Goal: Answer question/provide support: Share knowledge or assist other users

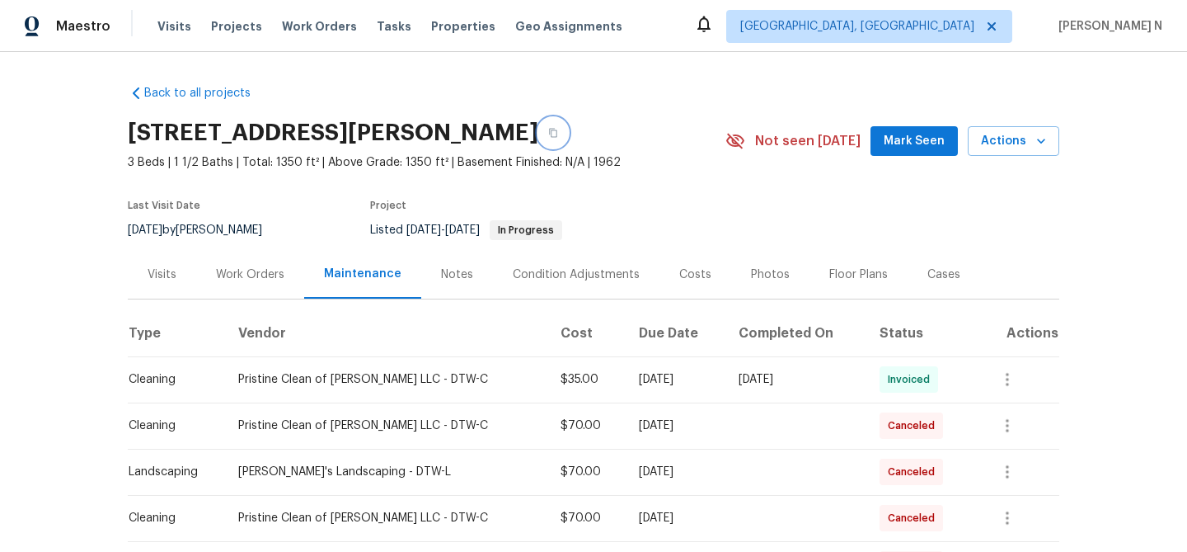
click at [549, 131] on icon "button" at bounding box center [553, 133] width 8 height 9
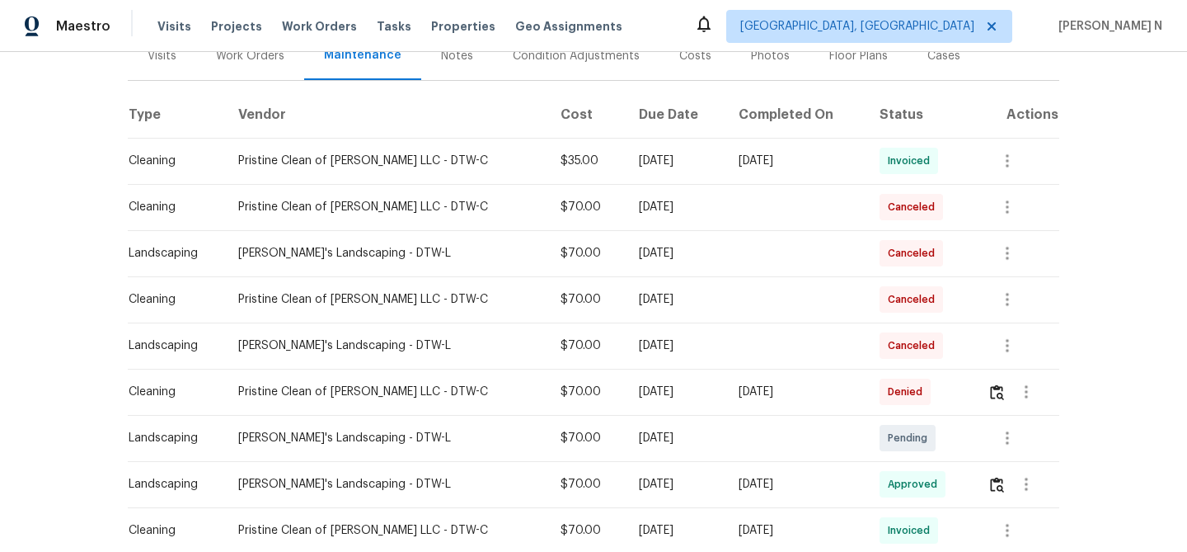
scroll to position [196, 0]
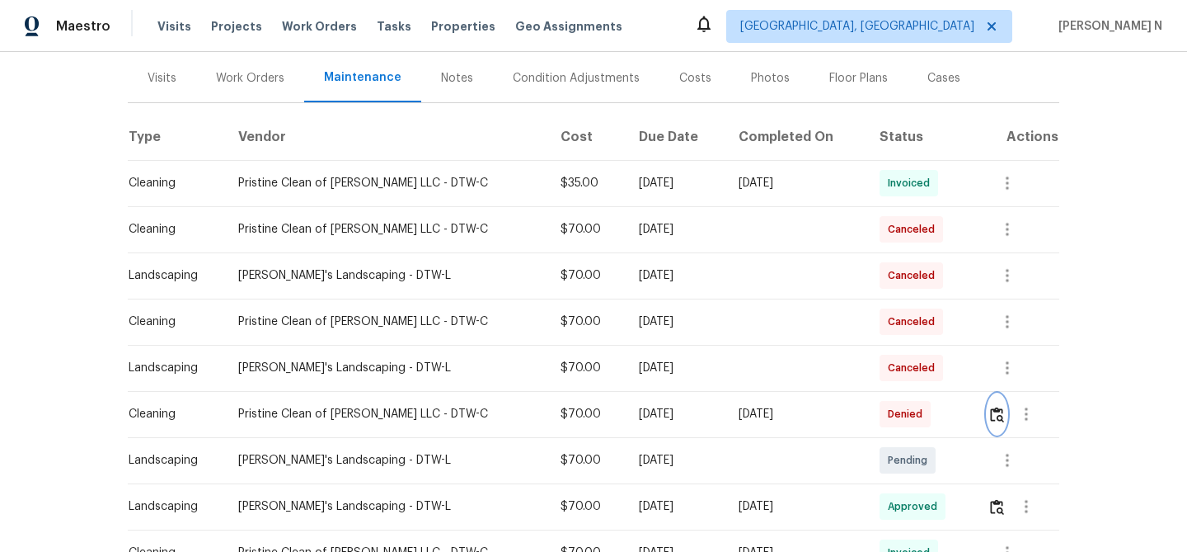
click at [995, 416] on img "button" at bounding box center [997, 414] width 14 height 16
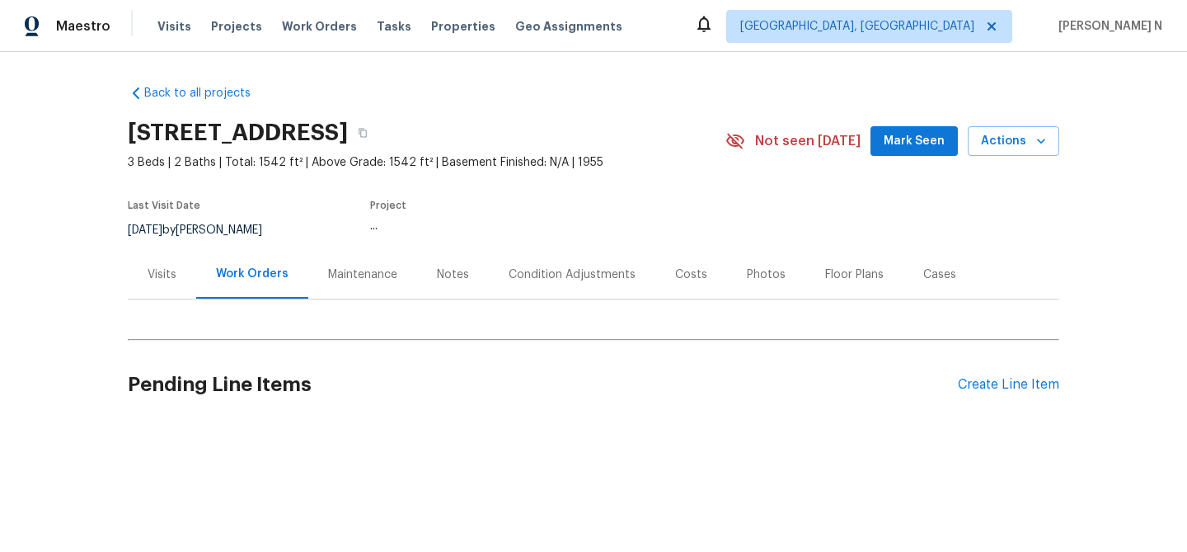
click at [328, 270] on div "Maintenance" at bounding box center [362, 274] width 69 height 16
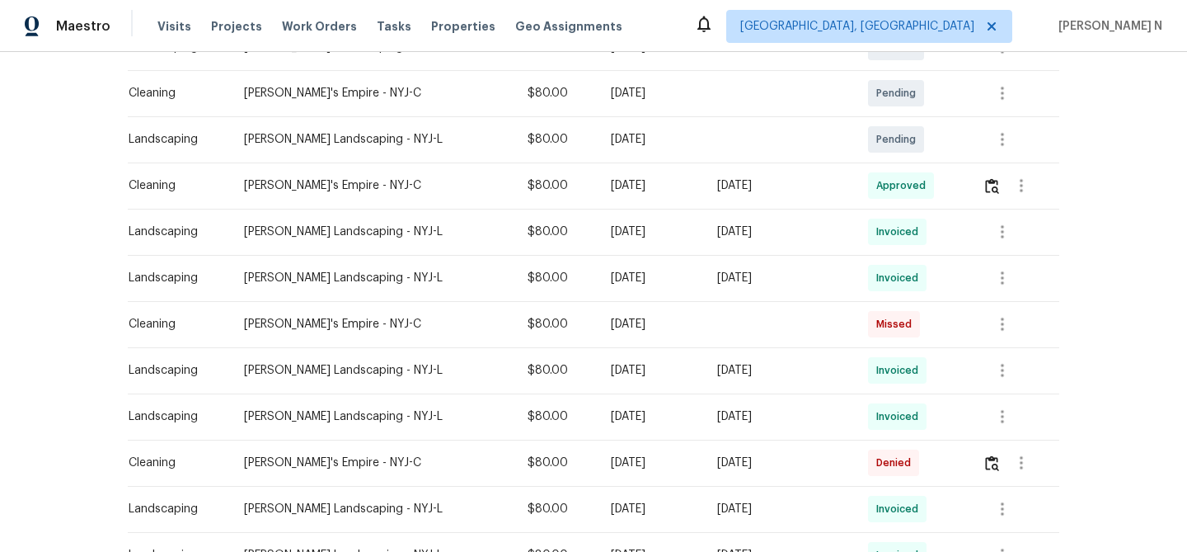
scroll to position [384, 0]
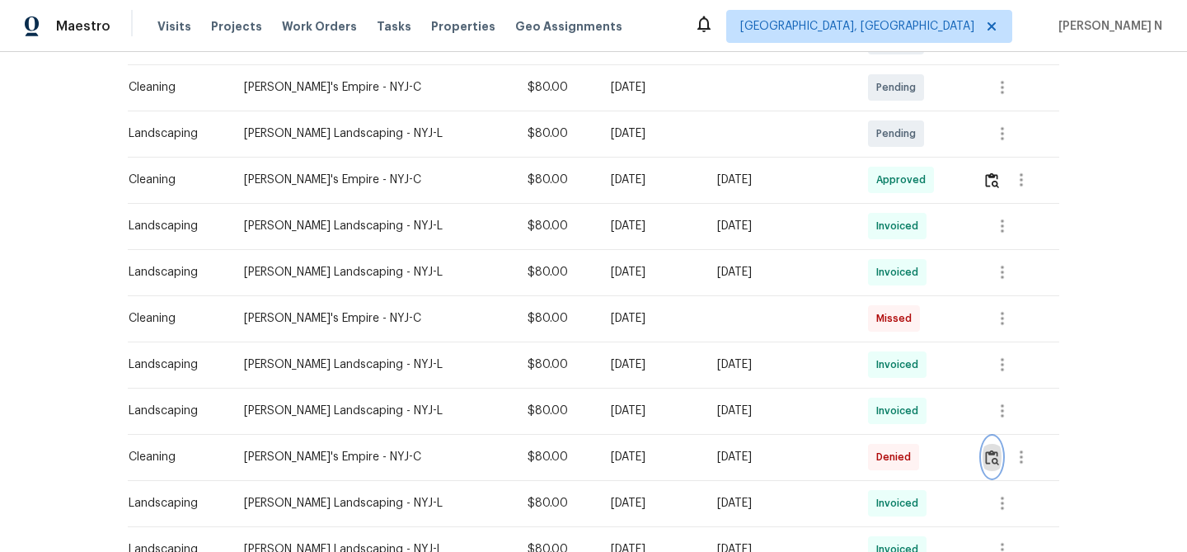
click at [995, 452] on img "button" at bounding box center [992, 457] width 14 height 16
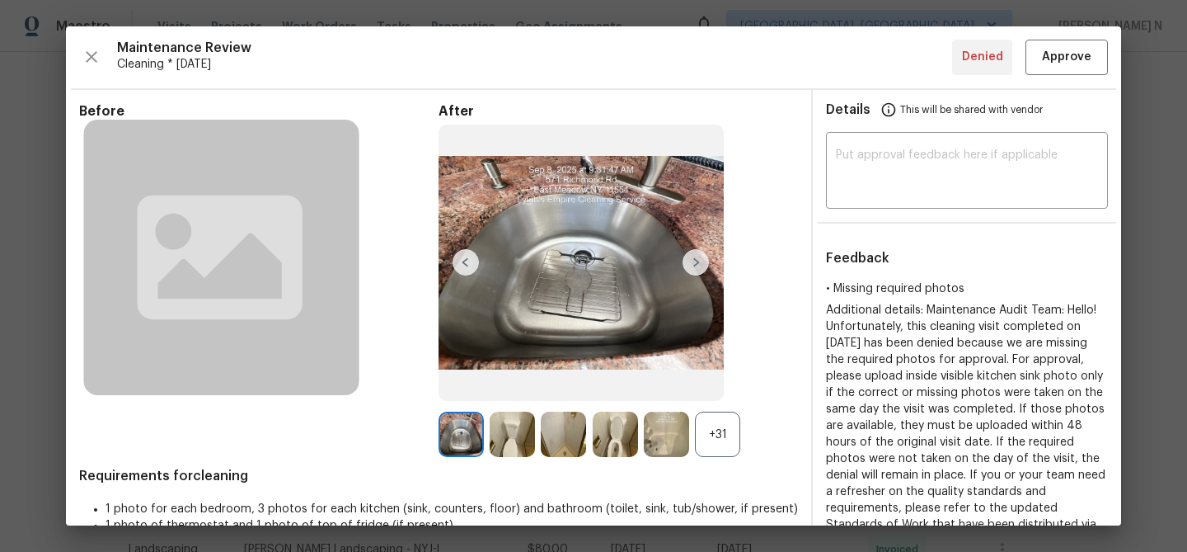
click at [723, 410] on div "After +31" at bounding box center [618, 280] width 359 height 355
click at [723, 425] on div "+31" at bounding box center [717, 433] width 45 height 45
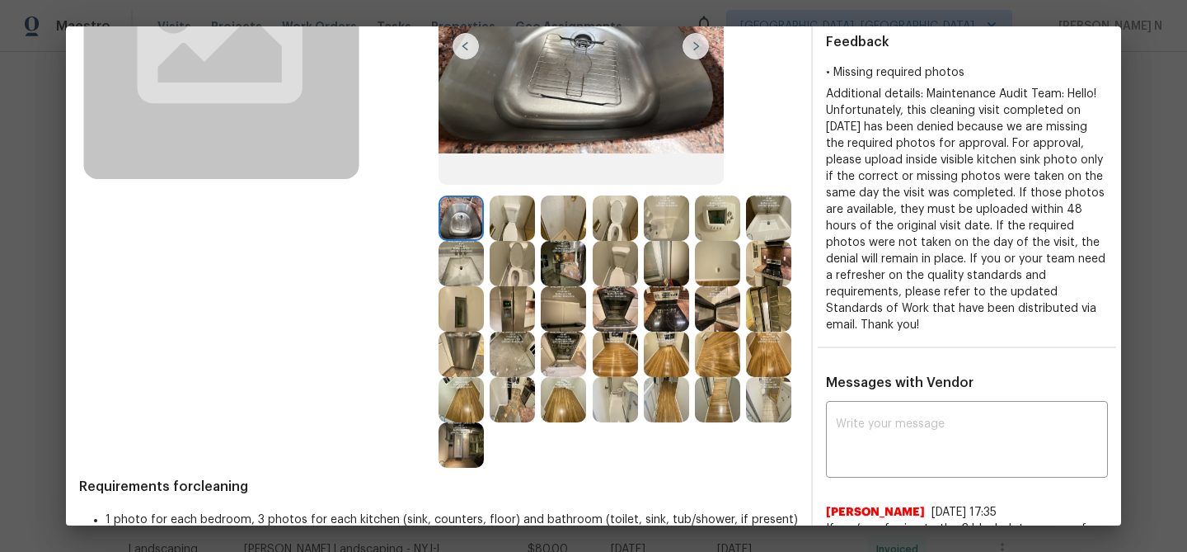
scroll to position [0, 0]
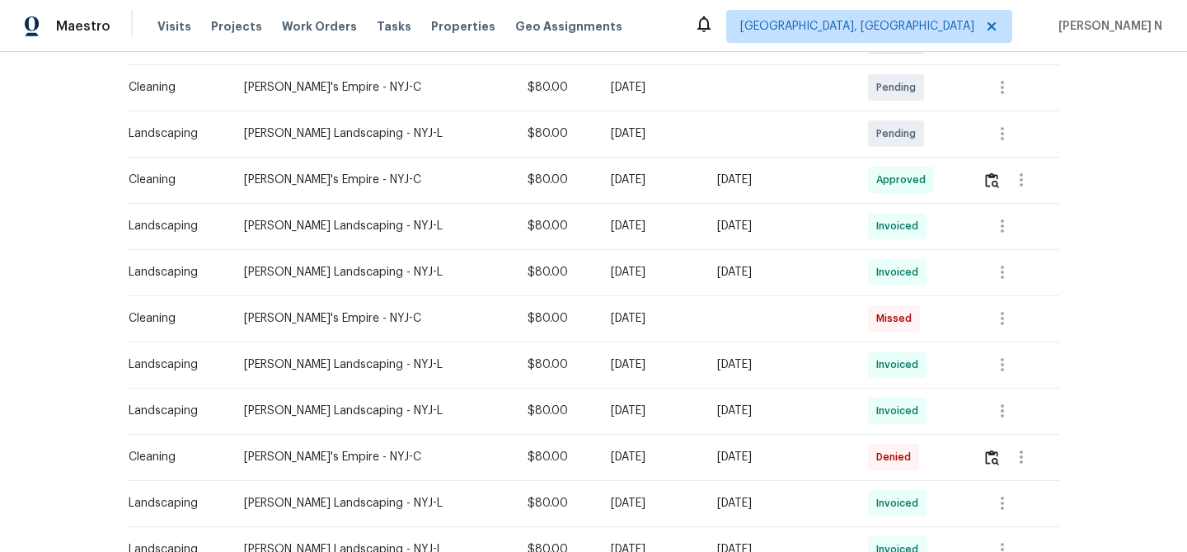
click at [843, 469] on td "[DATE]" at bounding box center [779, 457] width 151 height 46
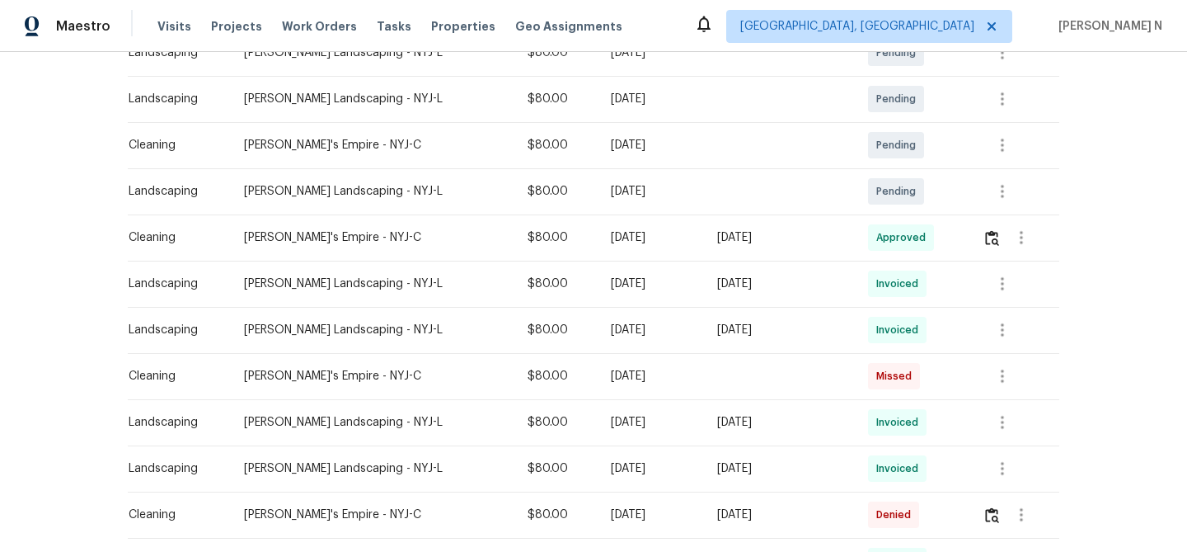
scroll to position [308, 0]
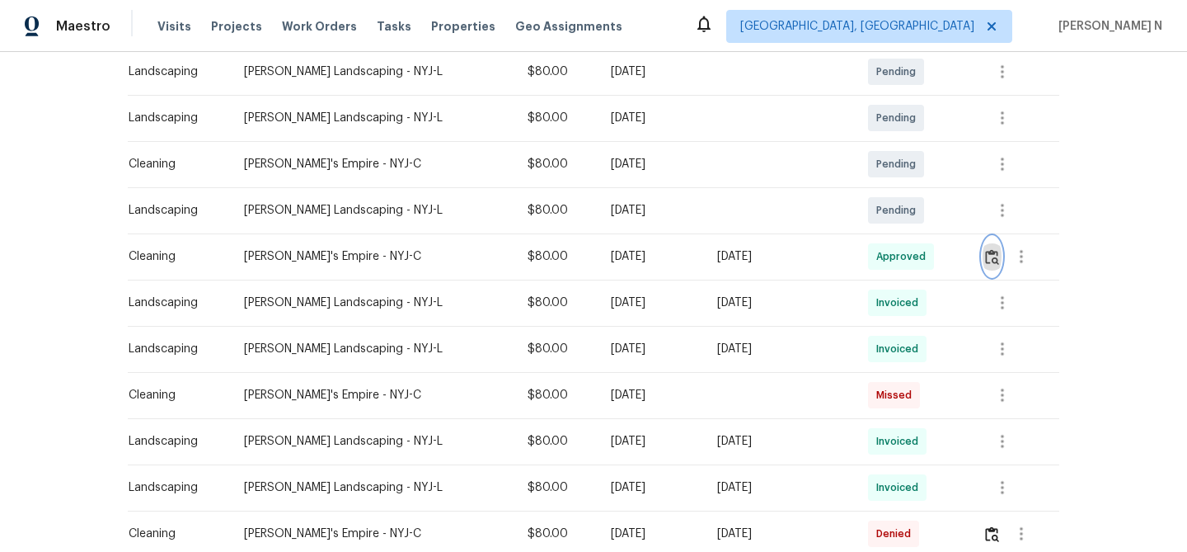
click at [994, 258] on img "button" at bounding box center [992, 257] width 14 height 16
click at [800, 309] on div "[DATE]" at bounding box center [779, 302] width 124 height 16
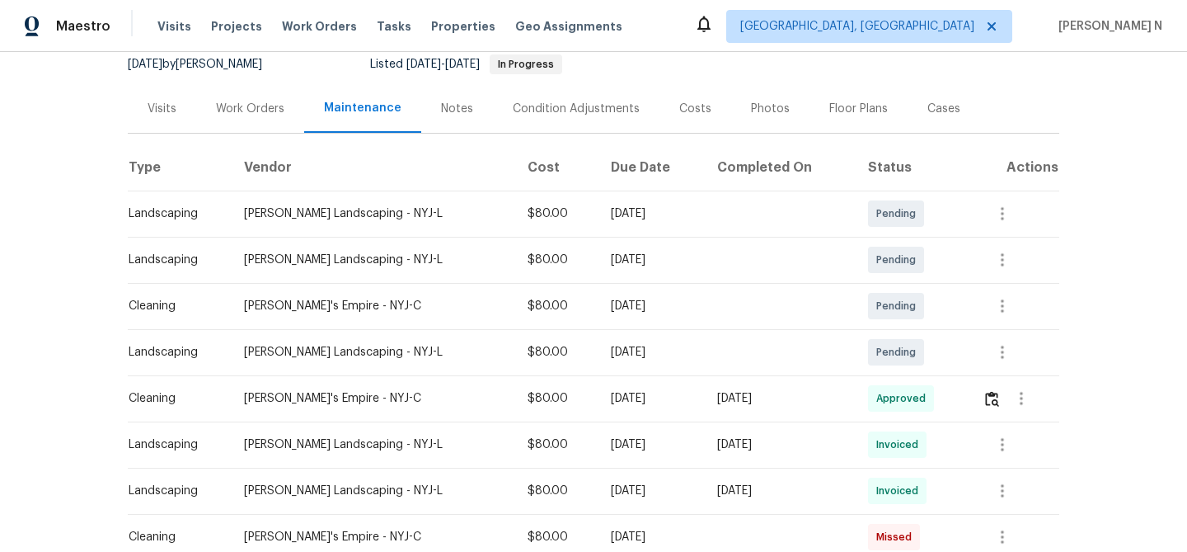
scroll to position [0, 0]
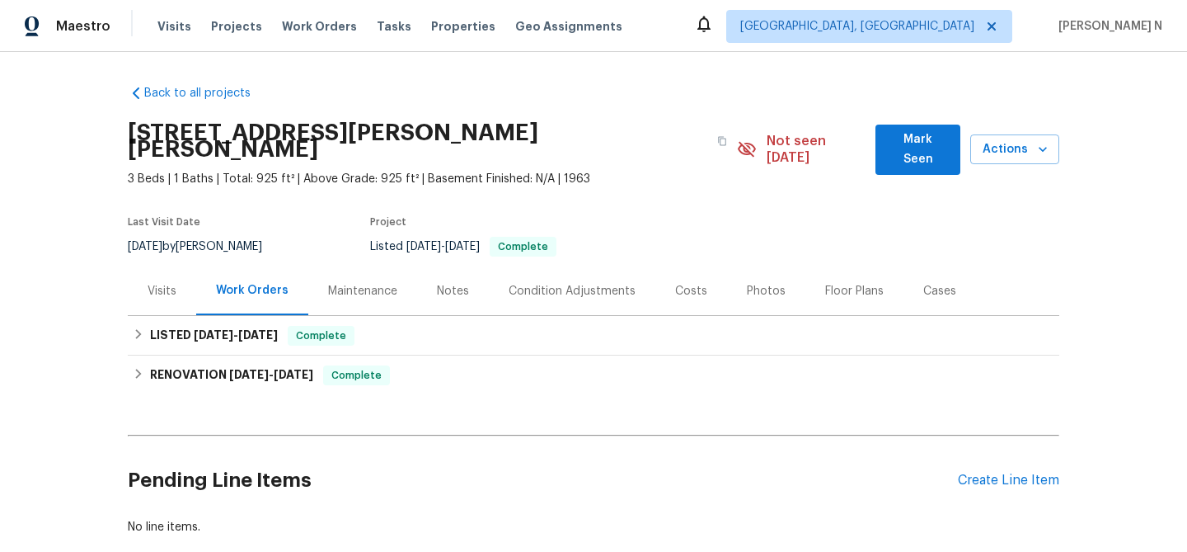
click at [359, 283] on div "Maintenance" at bounding box center [362, 291] width 69 height 16
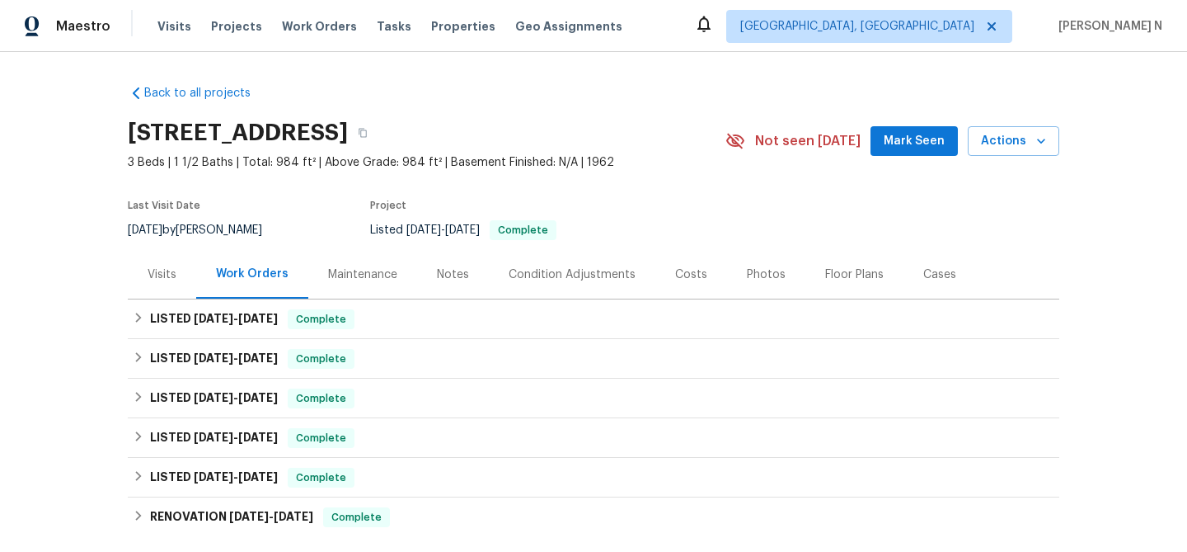
click at [378, 284] on div "Maintenance" at bounding box center [362, 274] width 109 height 49
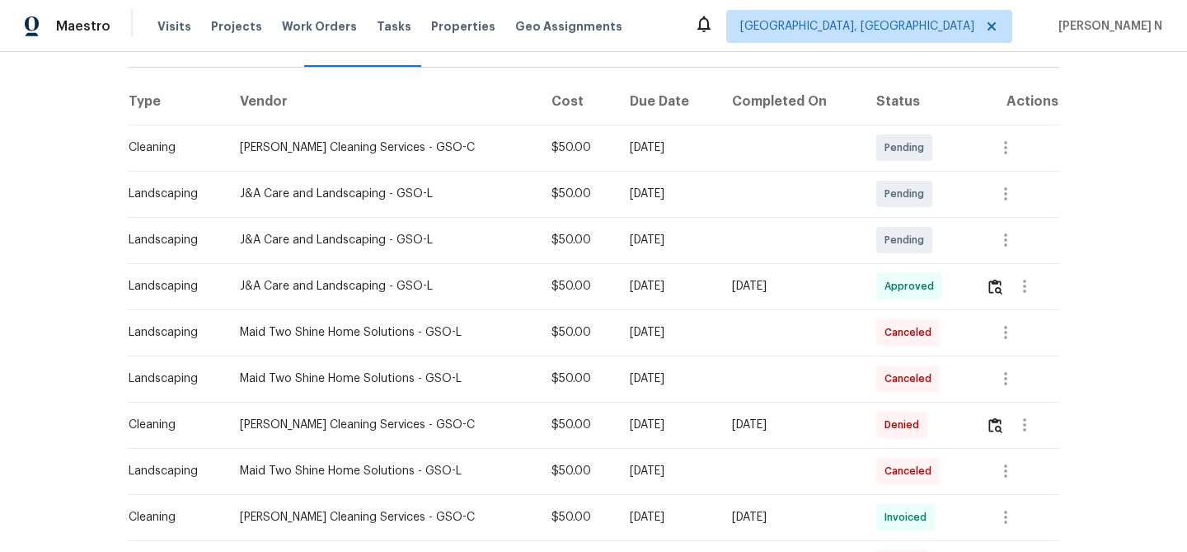
scroll to position [296, 0]
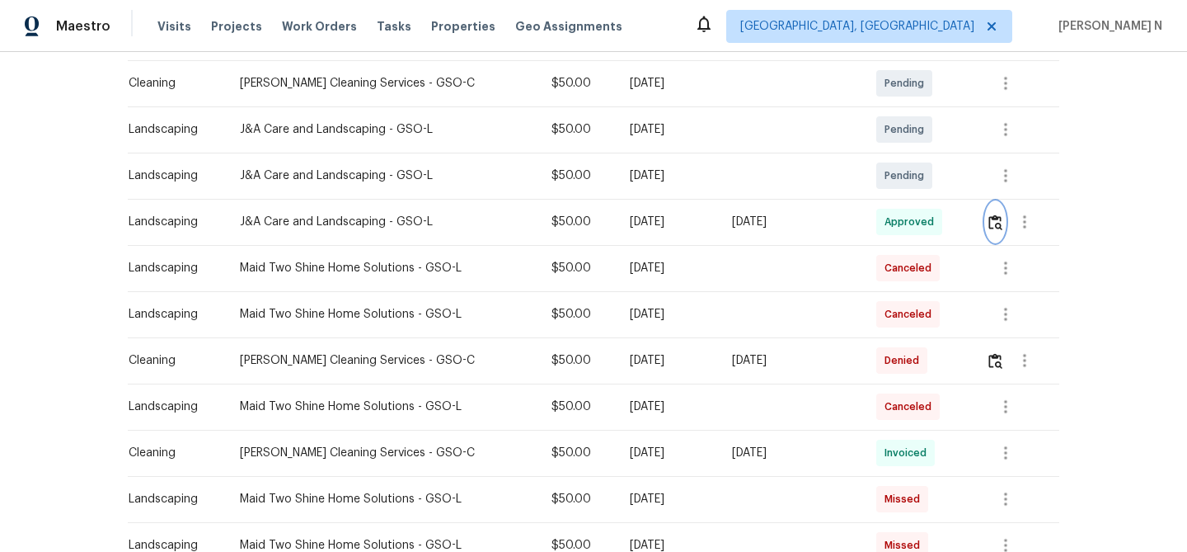
click at [992, 220] on img "button" at bounding box center [995, 222] width 14 height 16
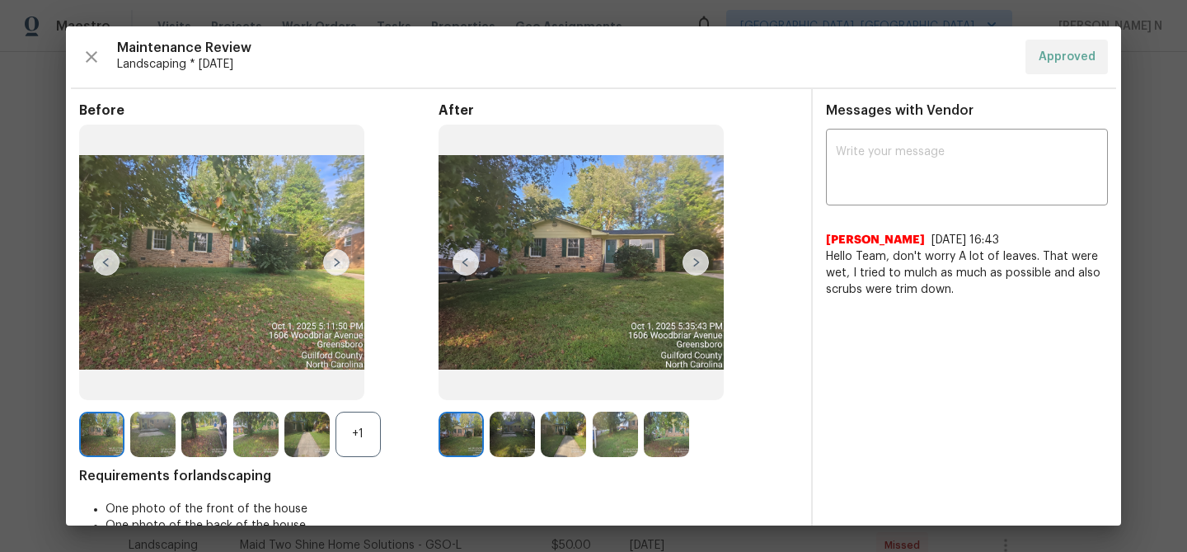
scroll to position [47, 0]
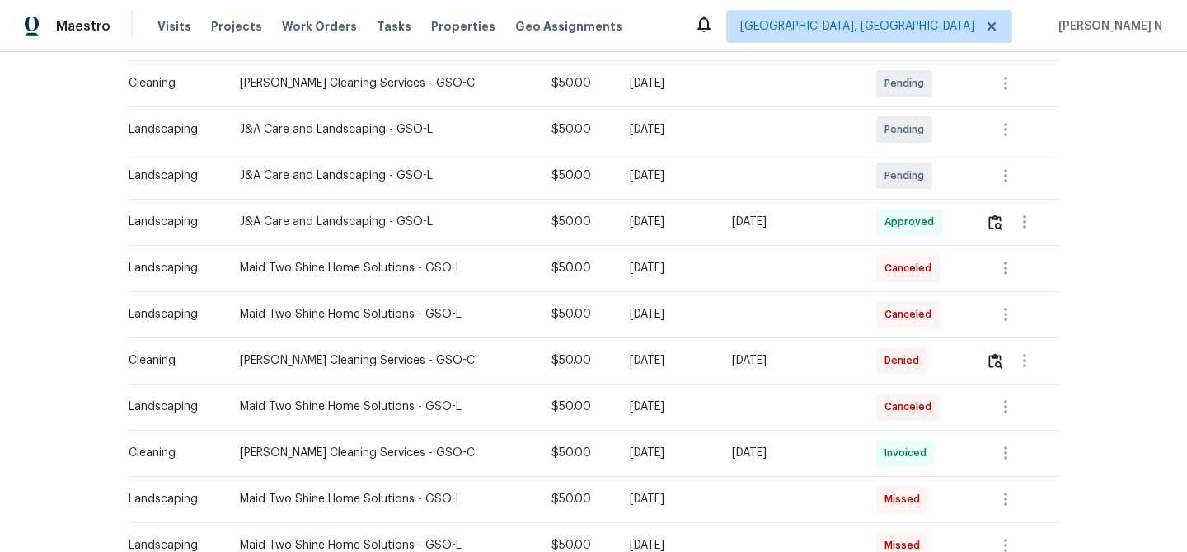
click at [829, 304] on td at bounding box center [791, 314] width 144 height 46
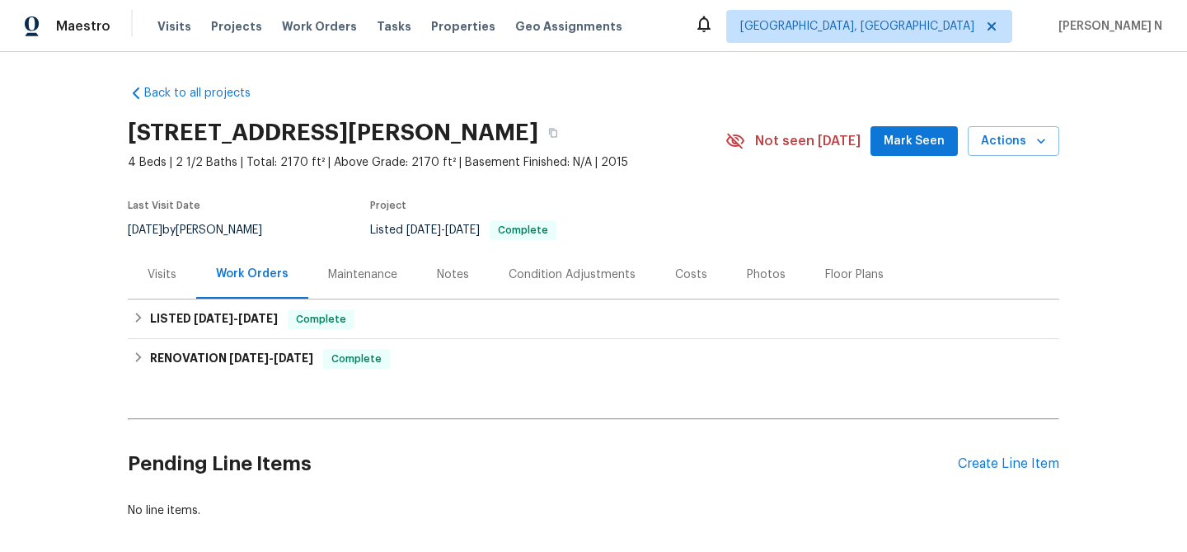
click at [363, 279] on div "Maintenance" at bounding box center [362, 274] width 69 height 16
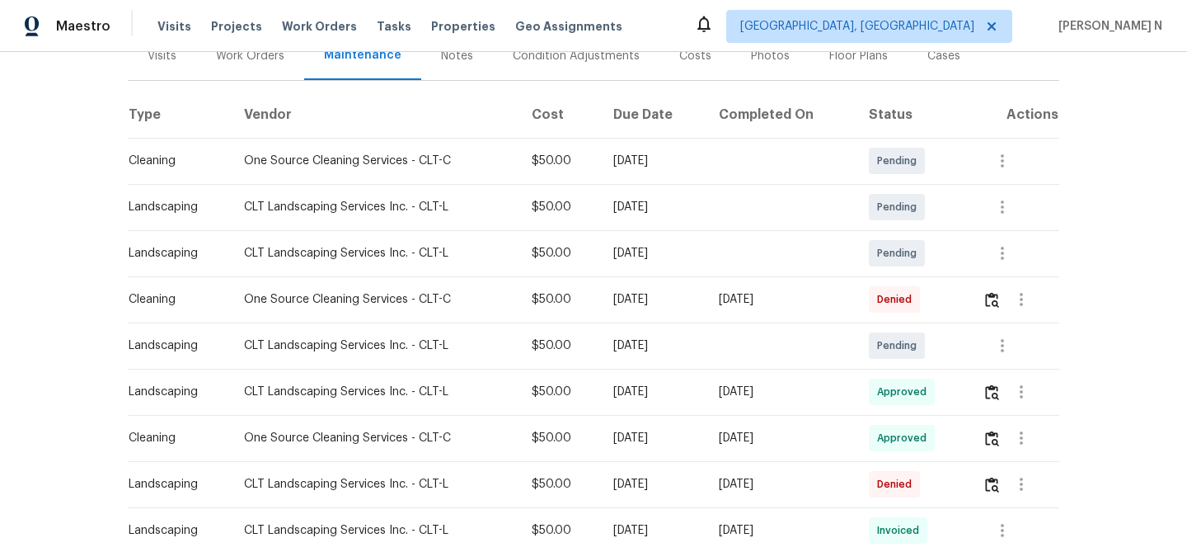
scroll to position [229, 0]
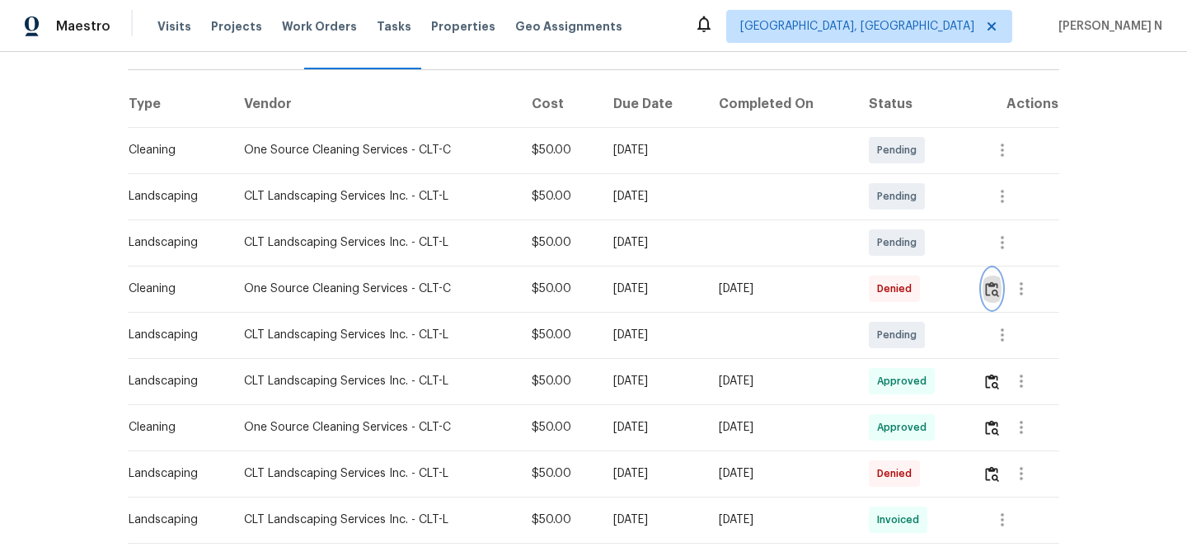
click at [993, 294] on img "button" at bounding box center [992, 289] width 14 height 16
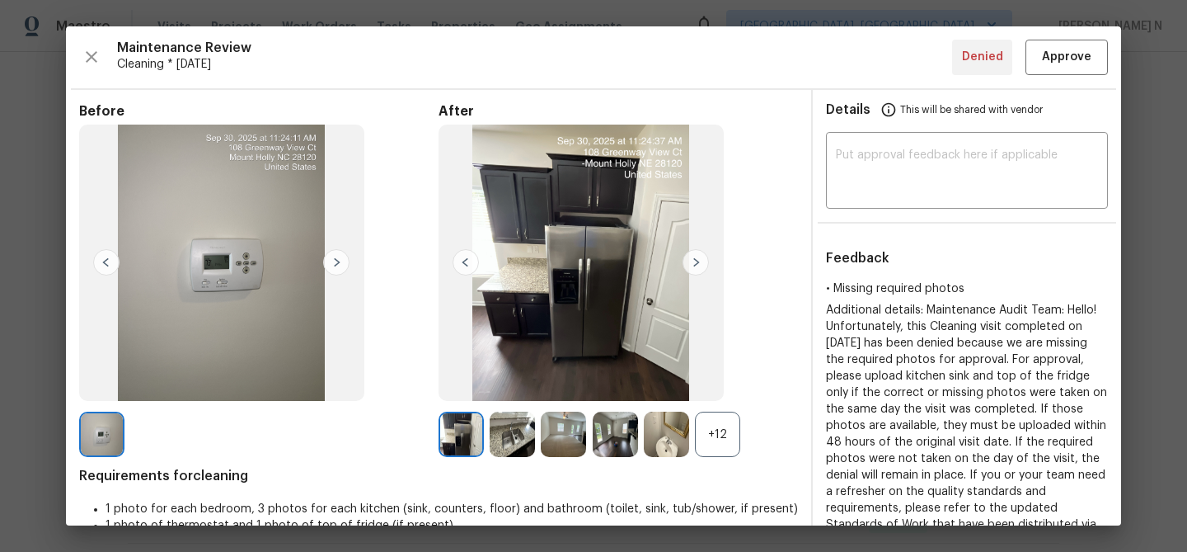
click at [706, 441] on div "+12" at bounding box center [717, 433] width 45 height 45
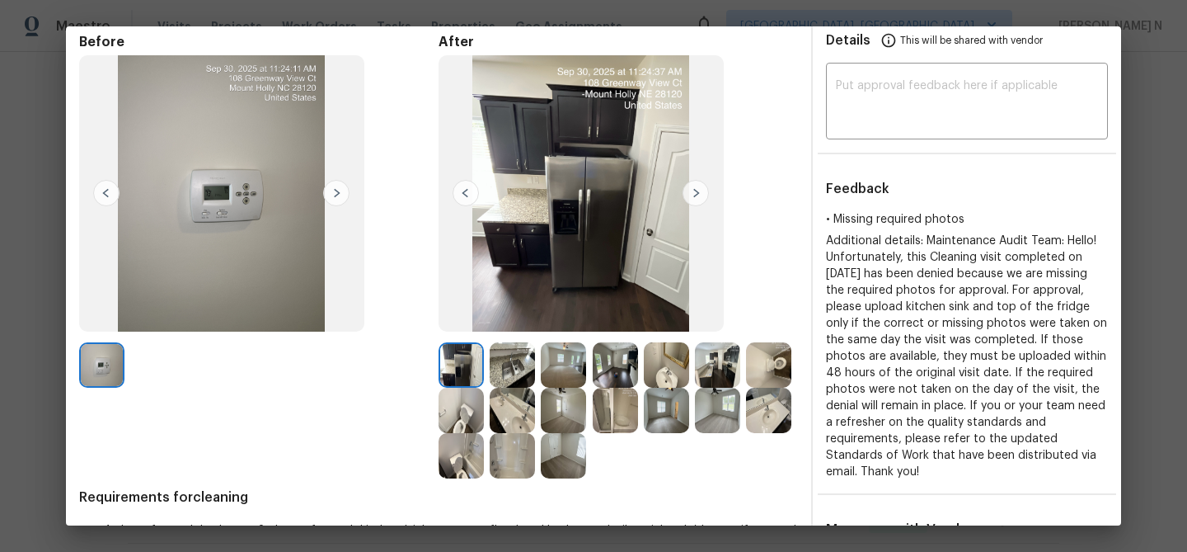
scroll to position [66, 0]
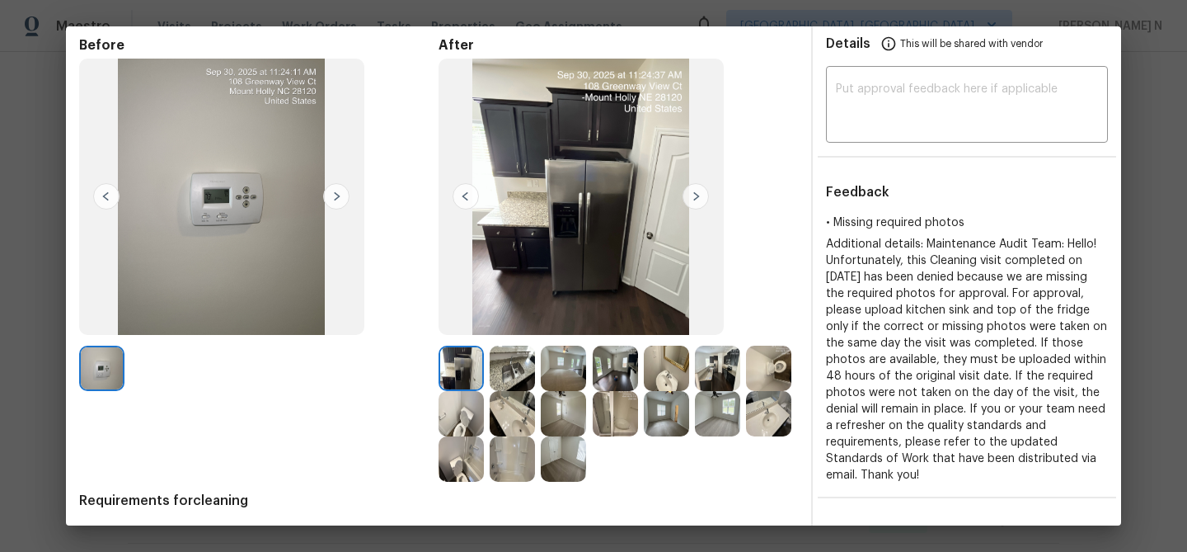
click at [510, 380] on img at bounding box center [512, 367] width 45 height 45
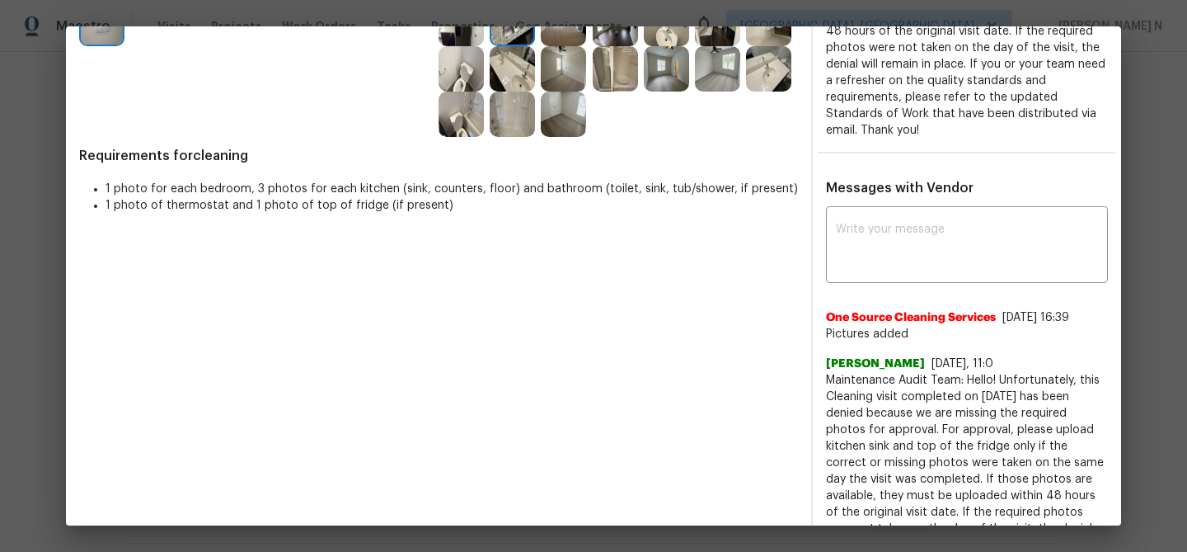
scroll to position [439, 0]
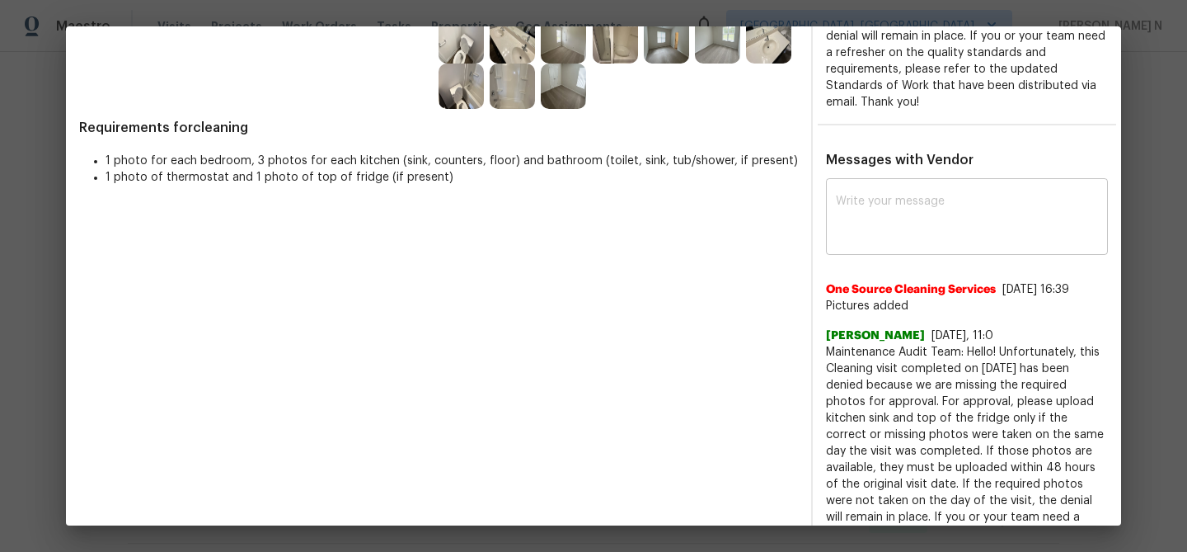
click at [913, 219] on textarea at bounding box center [967, 218] width 262 height 46
paste textarea "Maintenance Audit Team: Hello! Thank you for uploading the photo, after further…"
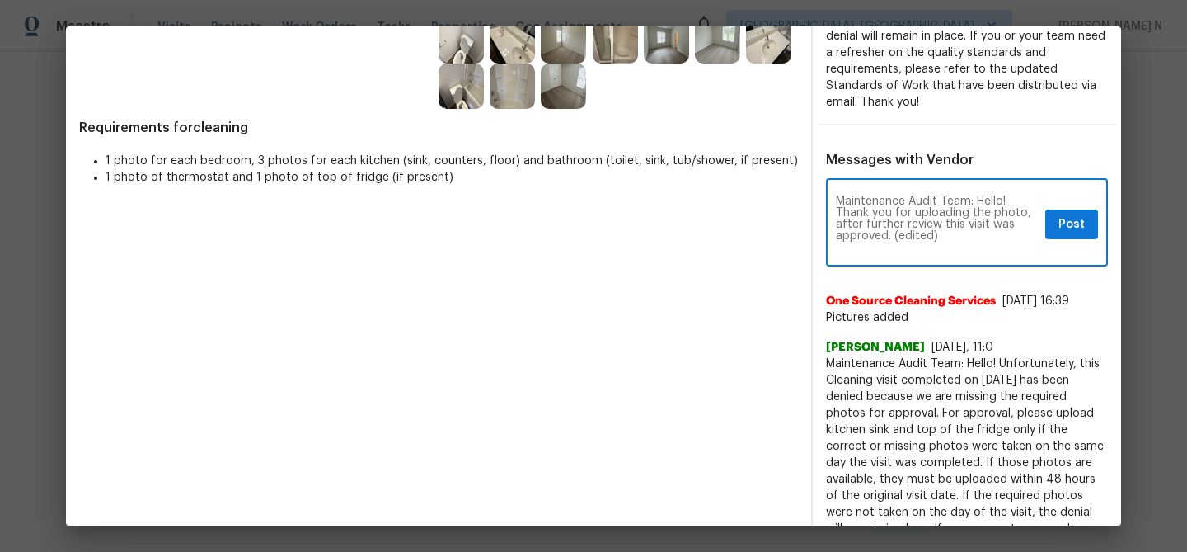
scroll to position [0, 0]
drag, startPoint x: 893, startPoint y: 238, endPoint x: 941, endPoint y: 237, distance: 47.8
click at [941, 237] on textarea "Maintenance Audit Team: Hello! Thank you for uploading the photo, after further…" at bounding box center [937, 224] width 203 height 58
type textarea "Maintenance Audit Team: Hello! Thank you for uploading the photo, after further…"
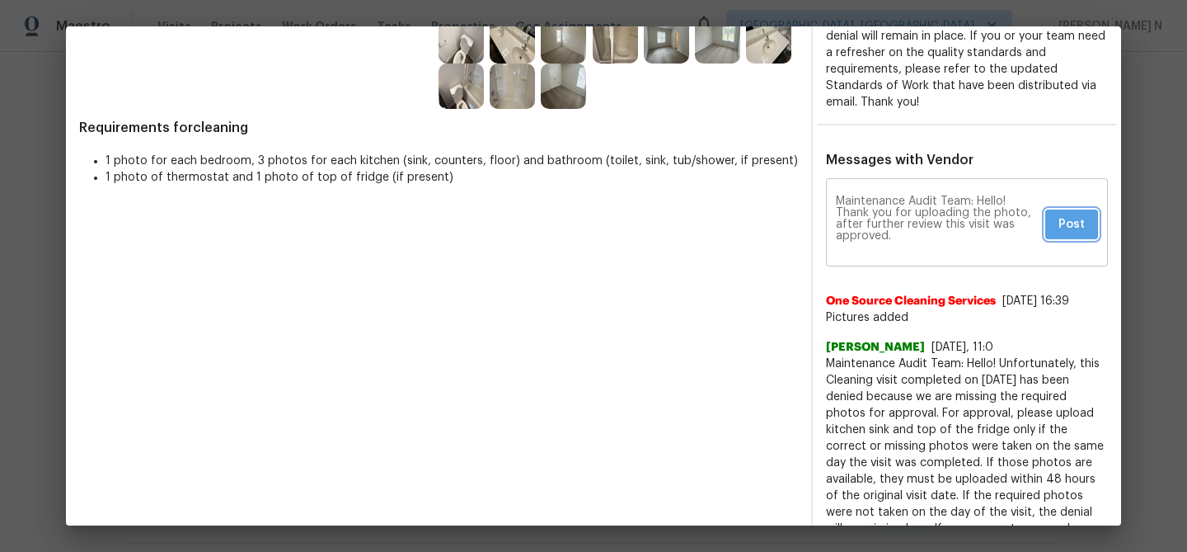
click at [1077, 232] on span "Post" at bounding box center [1072, 224] width 26 height 21
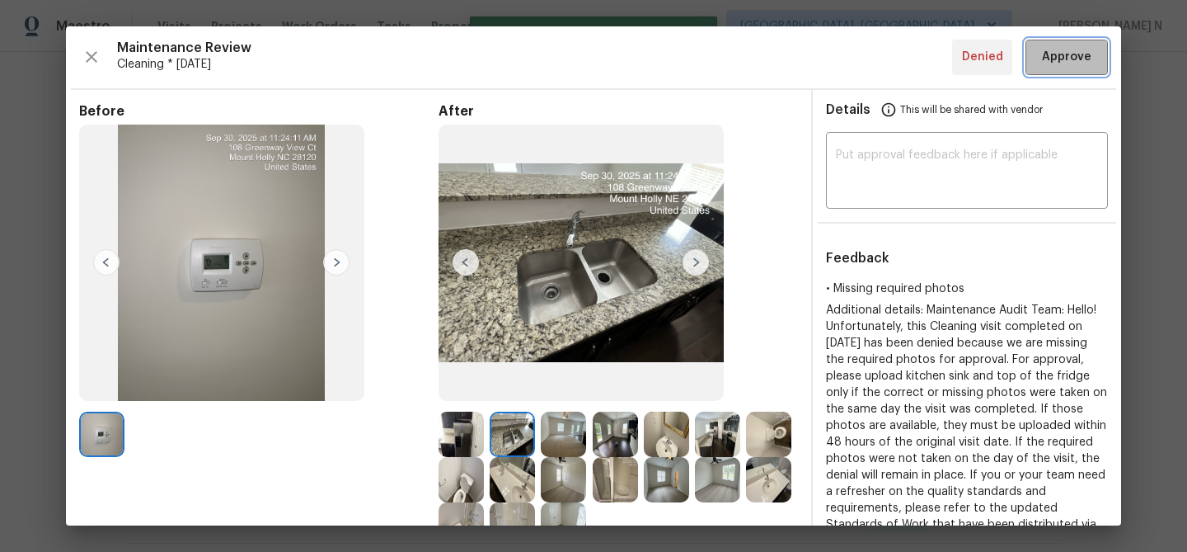
click at [1072, 51] on span "Approve" at bounding box center [1066, 57] width 49 height 21
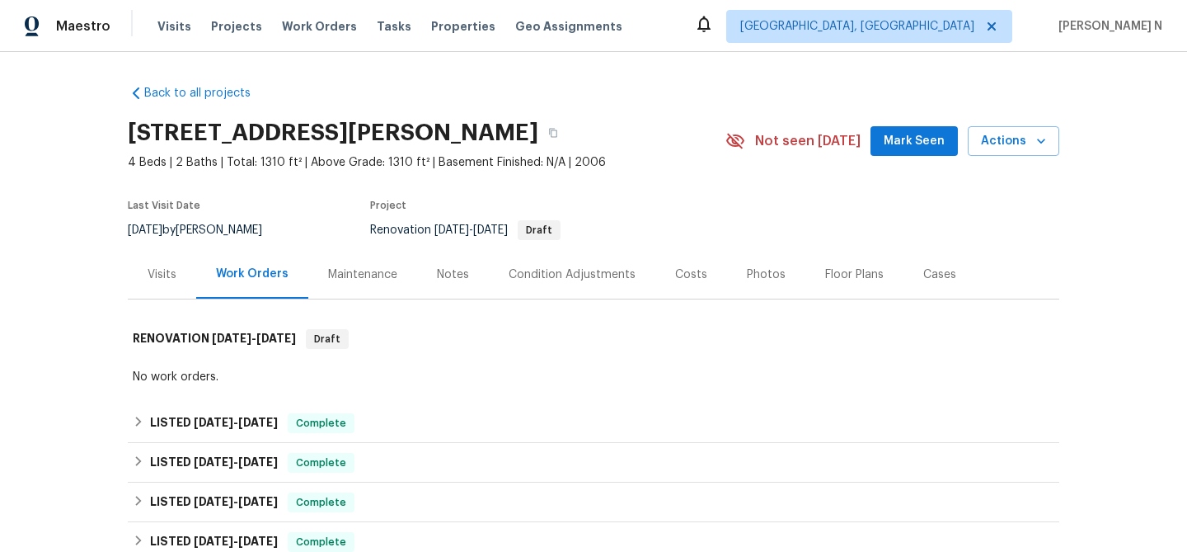
click at [329, 287] on div "Maintenance" at bounding box center [362, 274] width 109 height 49
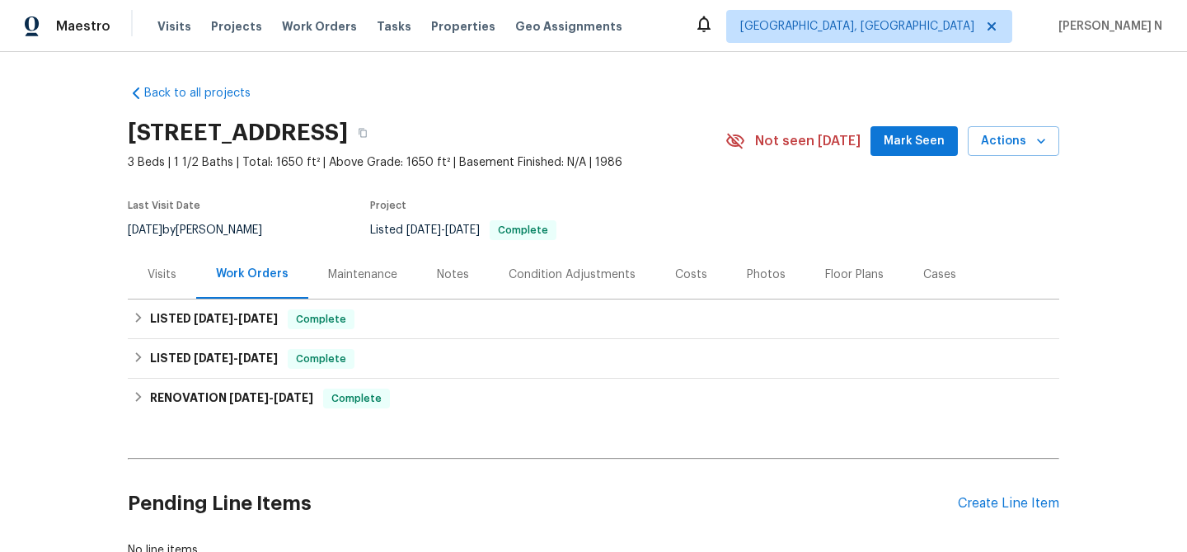
click at [383, 283] on div "Maintenance" at bounding box center [362, 274] width 109 height 49
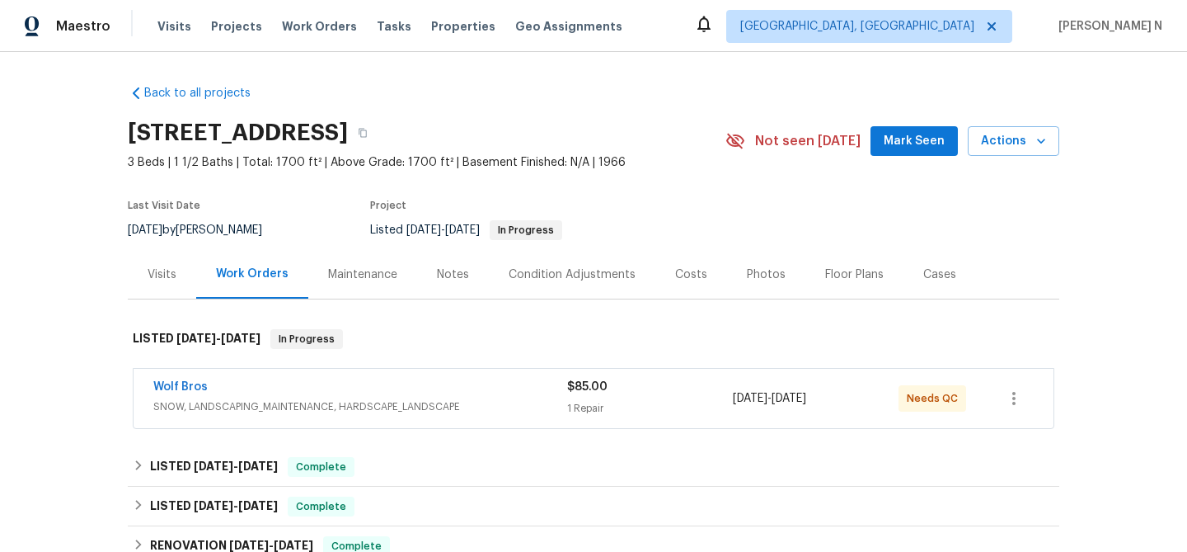
click at [365, 264] on div "Maintenance" at bounding box center [362, 274] width 109 height 49
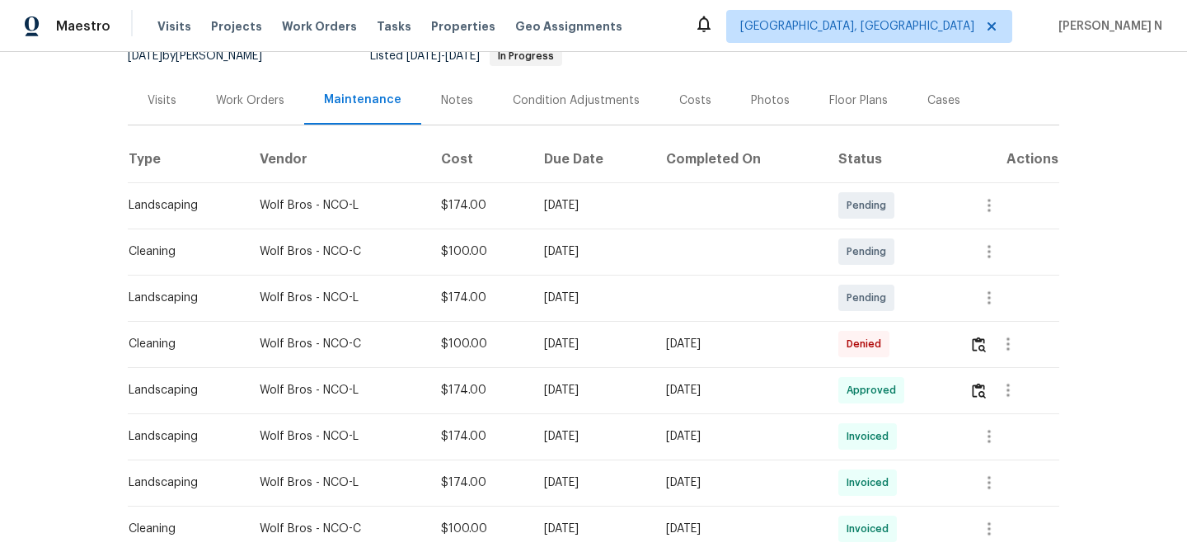
scroll to position [211, 0]
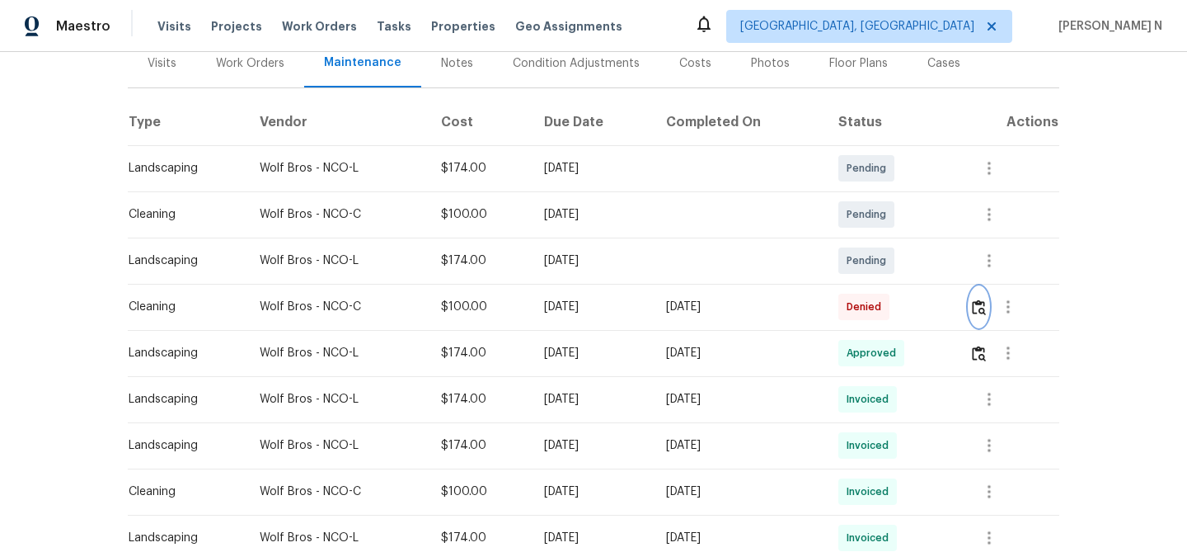
click at [985, 317] on button "button" at bounding box center [979, 307] width 19 height 40
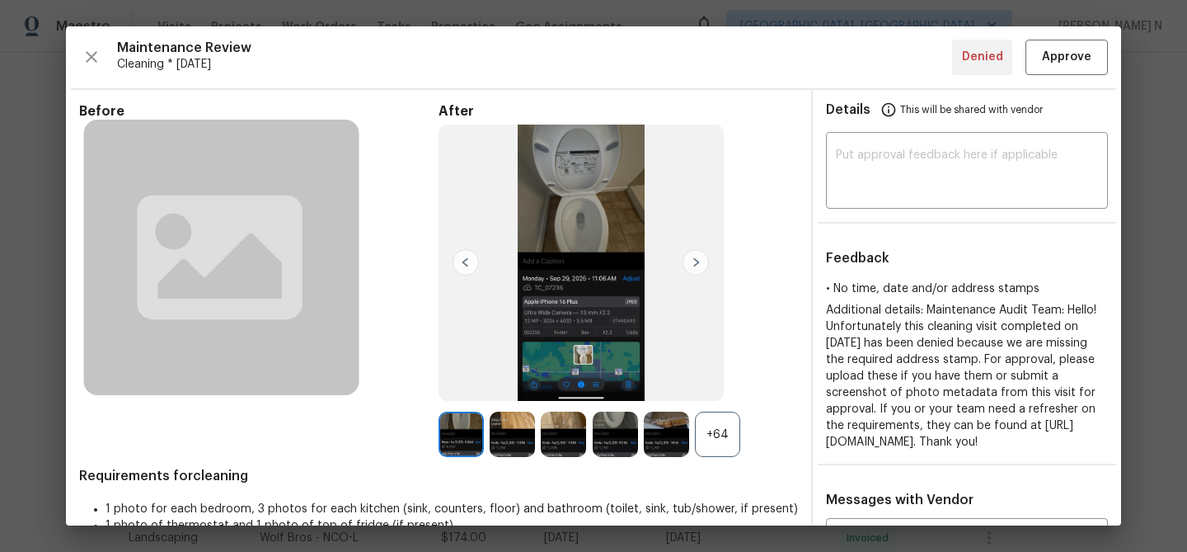
click at [711, 434] on div "+64" at bounding box center [717, 433] width 45 height 45
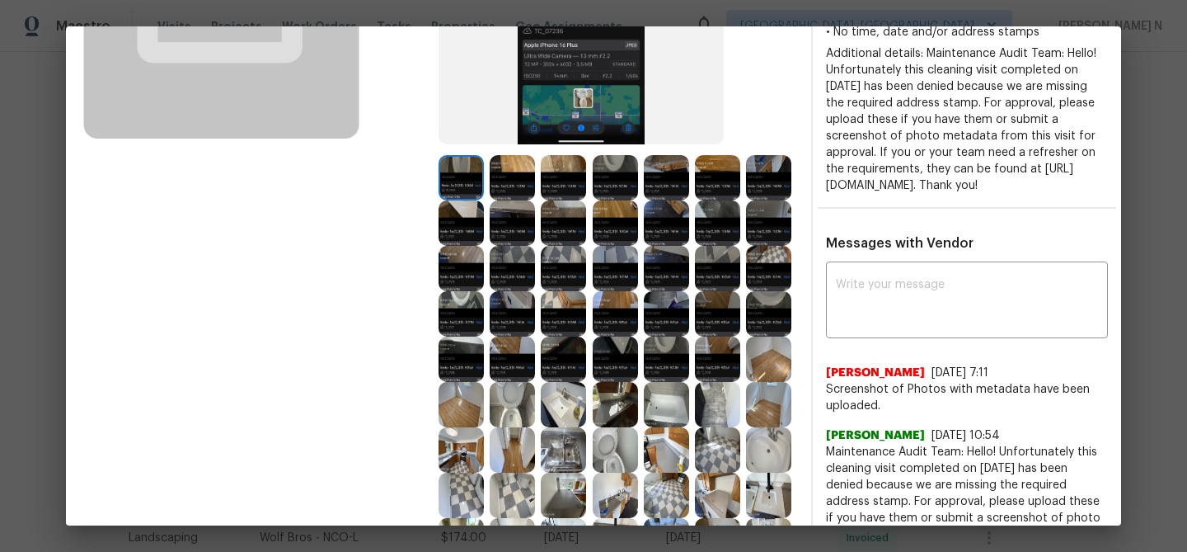
scroll to position [279, 0]
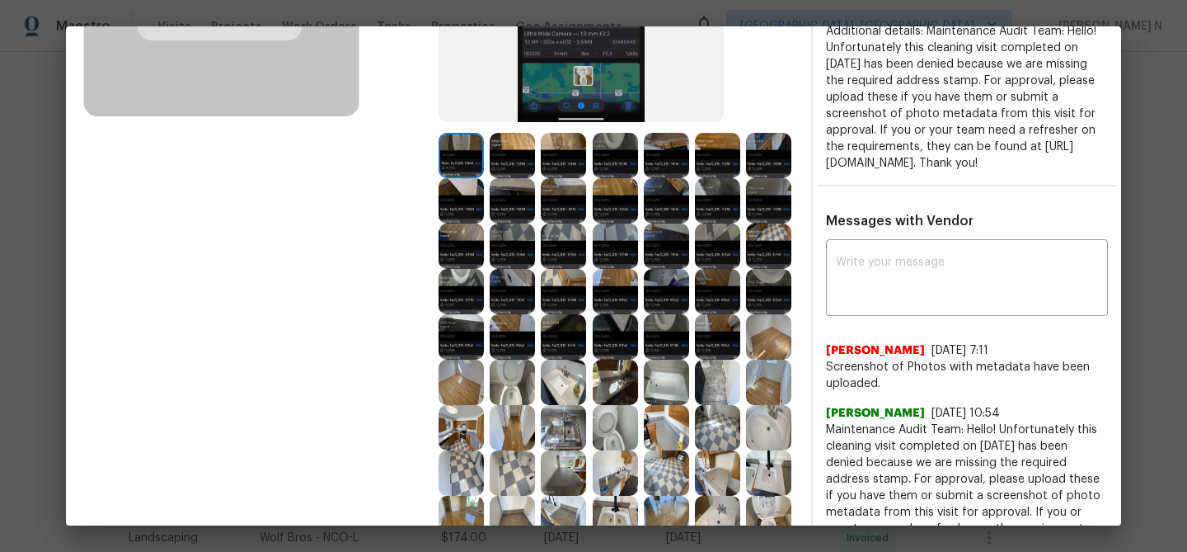
click at [509, 384] on img at bounding box center [512, 381] width 45 height 45
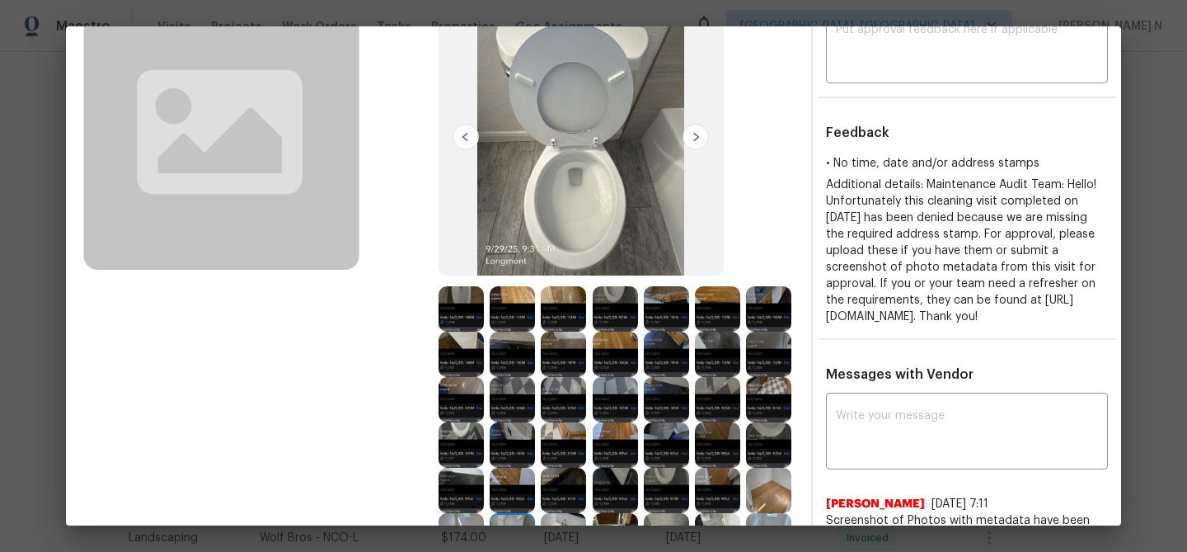
scroll to position [124, 0]
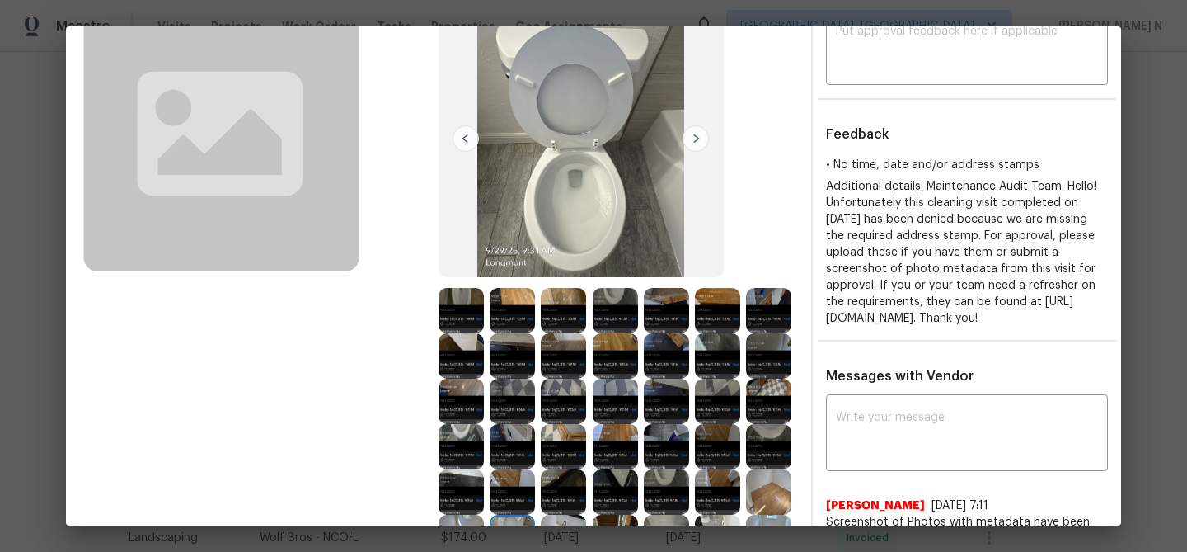
click at [610, 299] on img at bounding box center [615, 310] width 45 height 45
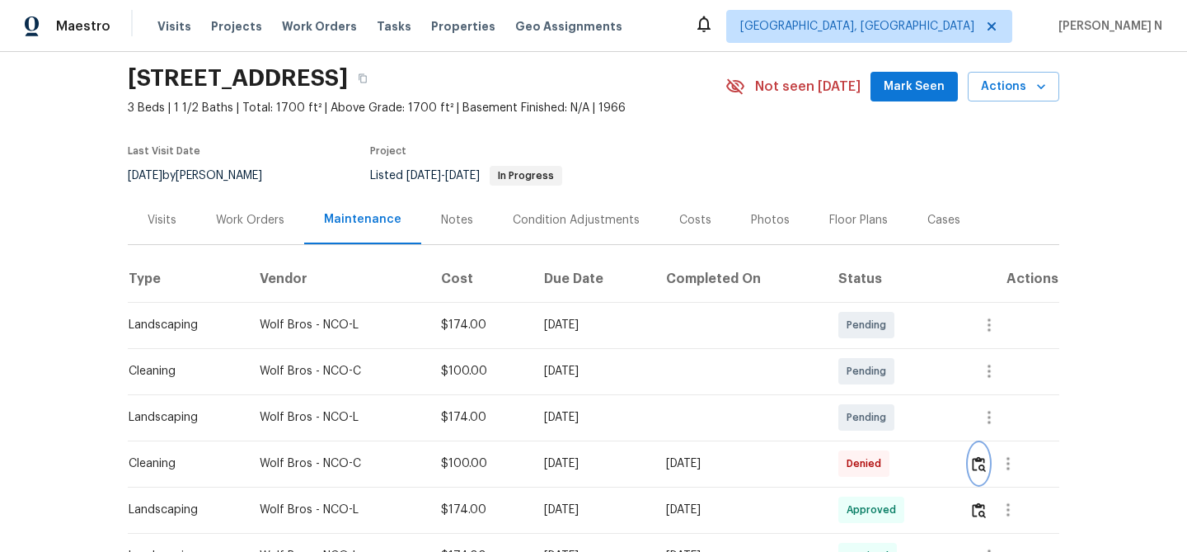
scroll to position [13, 0]
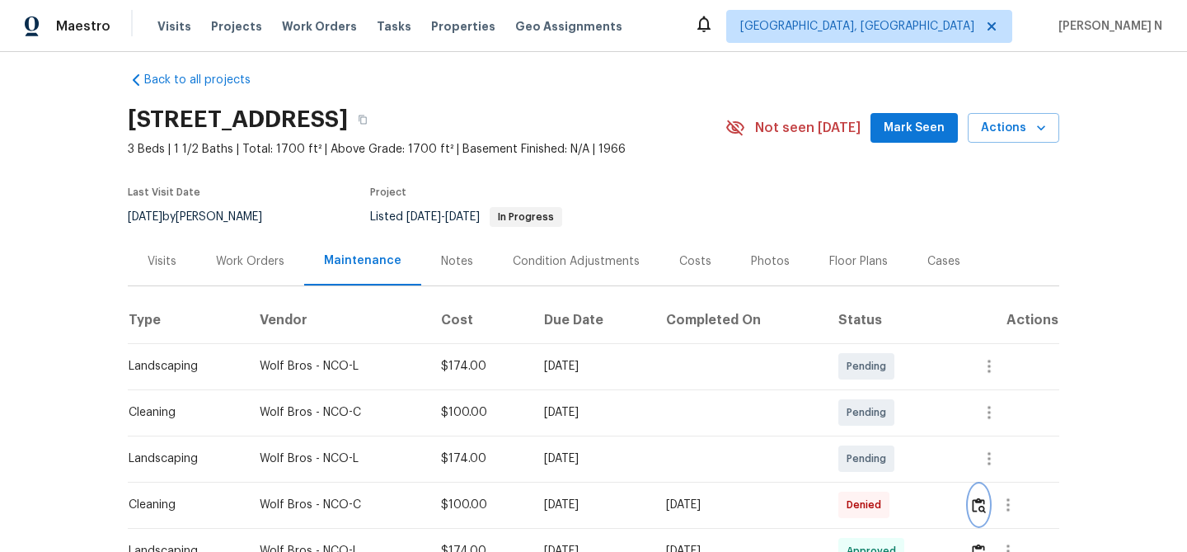
click at [988, 496] on button "button" at bounding box center [979, 505] width 19 height 40
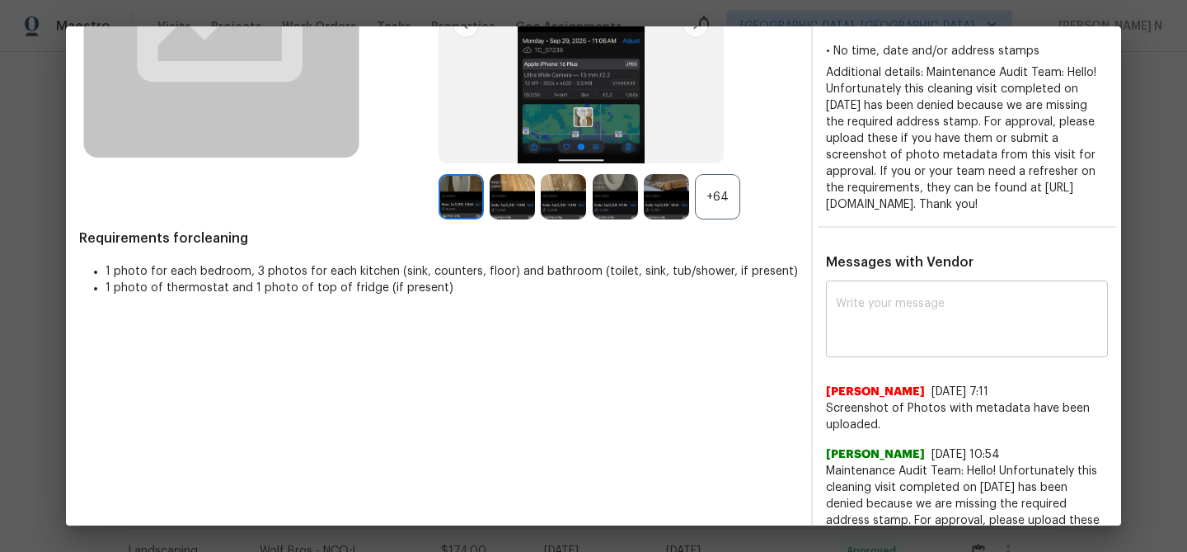
scroll to position [276, 0]
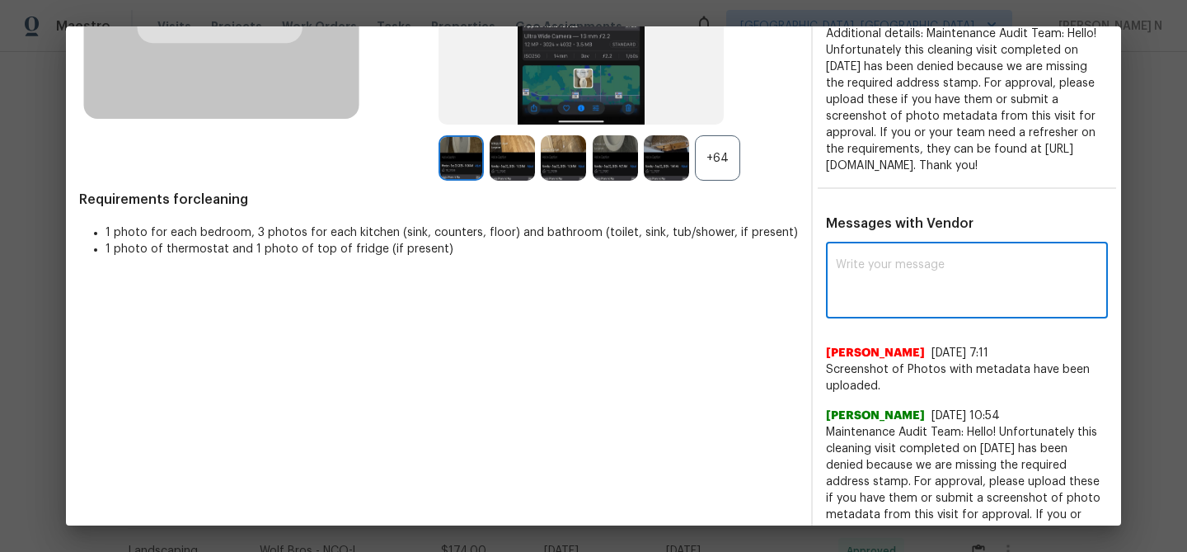
click at [885, 305] on textarea at bounding box center [967, 282] width 262 height 46
paste textarea "Maintenance Audit Team: Hello! Thank you for uploading the photo, after further…"
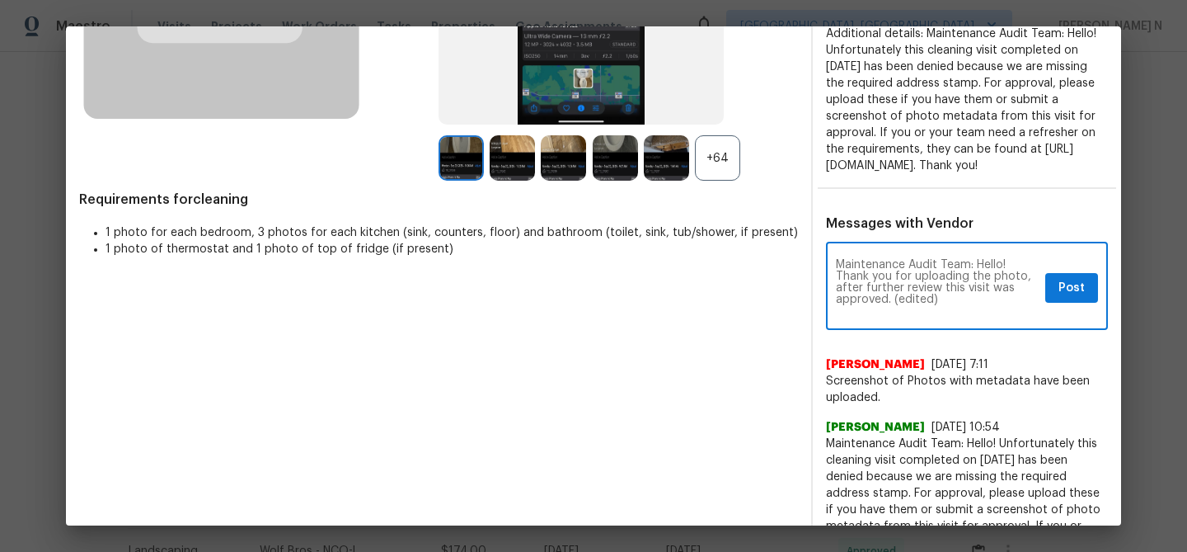
scroll to position [0, 0]
drag, startPoint x: 894, startPoint y: 315, endPoint x: 960, endPoint y: 312, distance: 66.9
click at [960, 314] on textarea "Maintenance Audit Team: Hello! Thank you for uploading the photo, after further…" at bounding box center [937, 288] width 203 height 58
type textarea "Maintenance Audit Team: Hello! Thank you for uploading the photo, after further…"
click at [1059, 298] on span "Post" at bounding box center [1072, 288] width 26 height 21
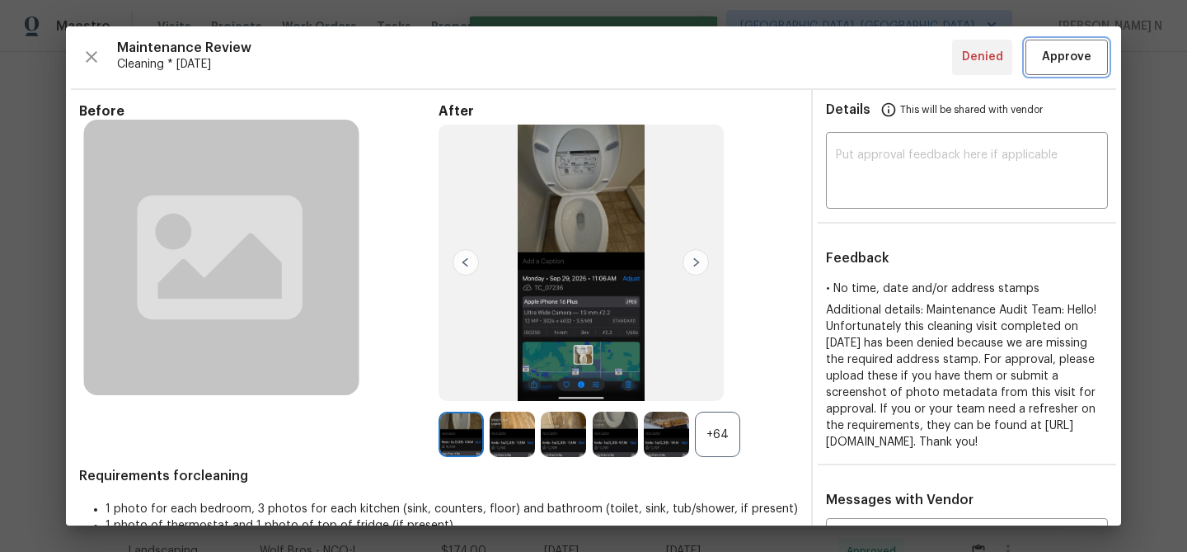
click at [1066, 57] on span "Approve" at bounding box center [1066, 57] width 49 height 21
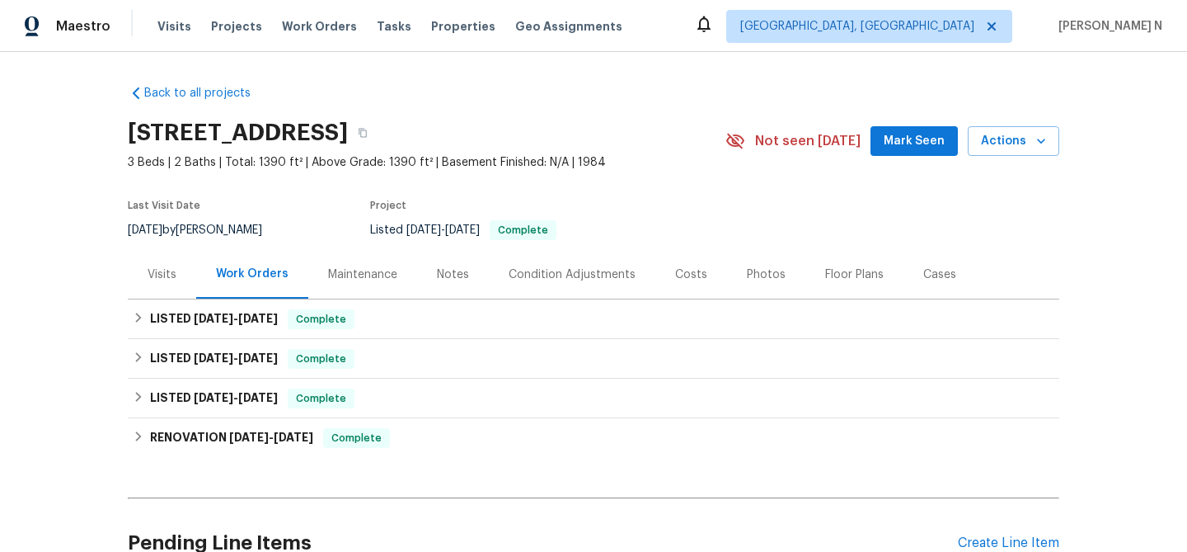
click at [390, 270] on div "Maintenance" at bounding box center [362, 274] width 69 height 16
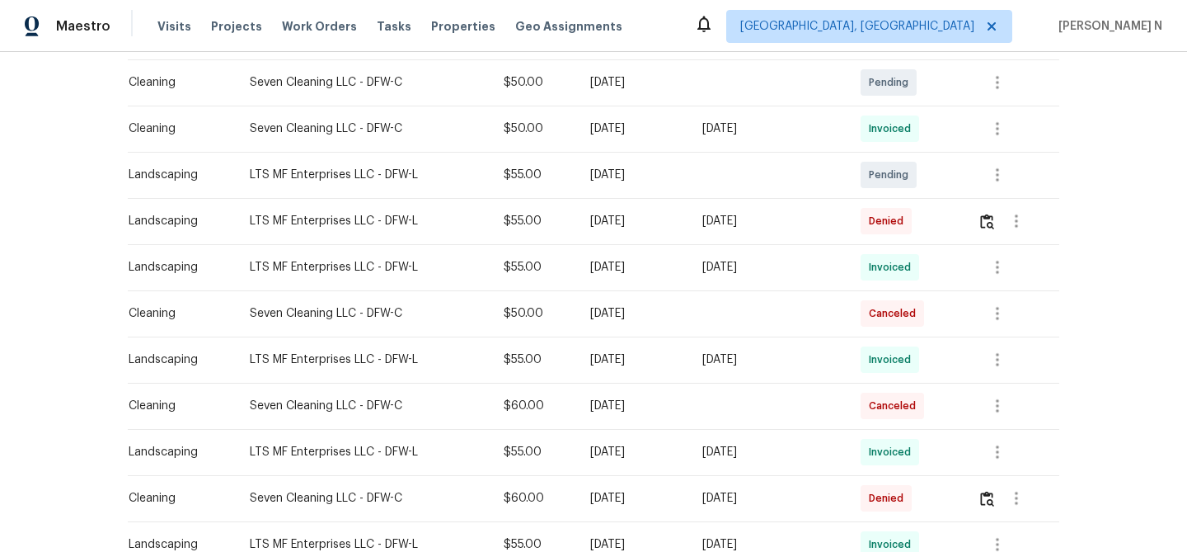
scroll to position [355, 0]
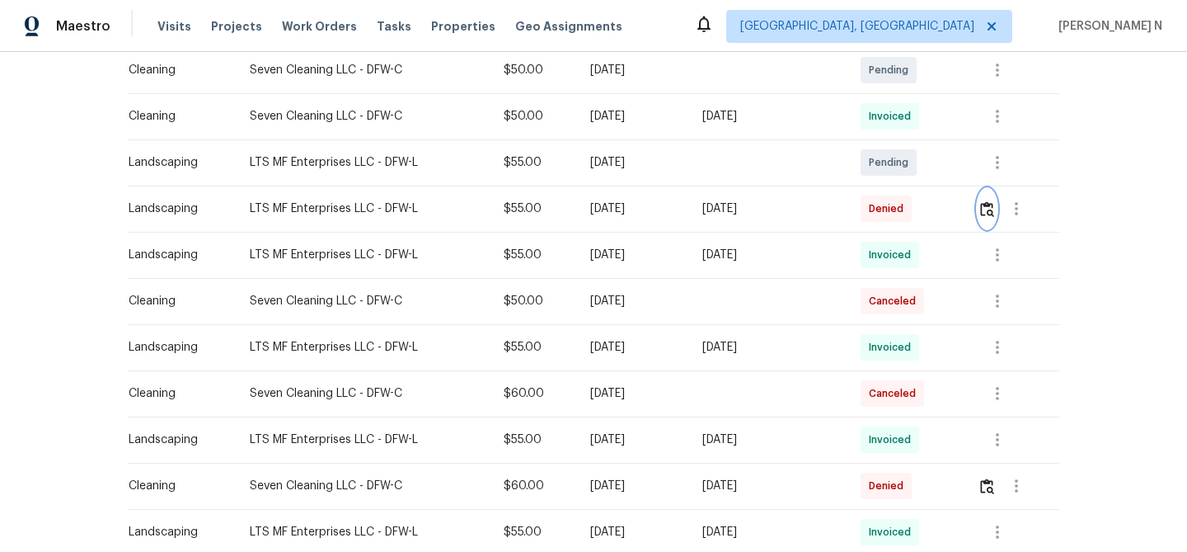
click at [991, 214] on img "button" at bounding box center [987, 209] width 14 height 16
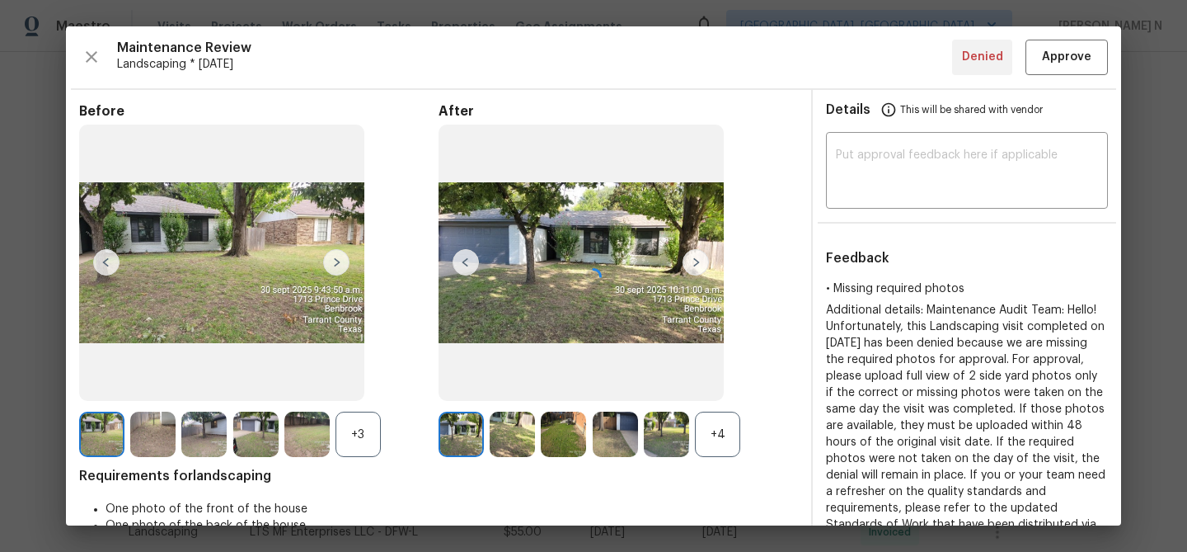
click at [721, 448] on div "+4" at bounding box center [717, 433] width 45 height 45
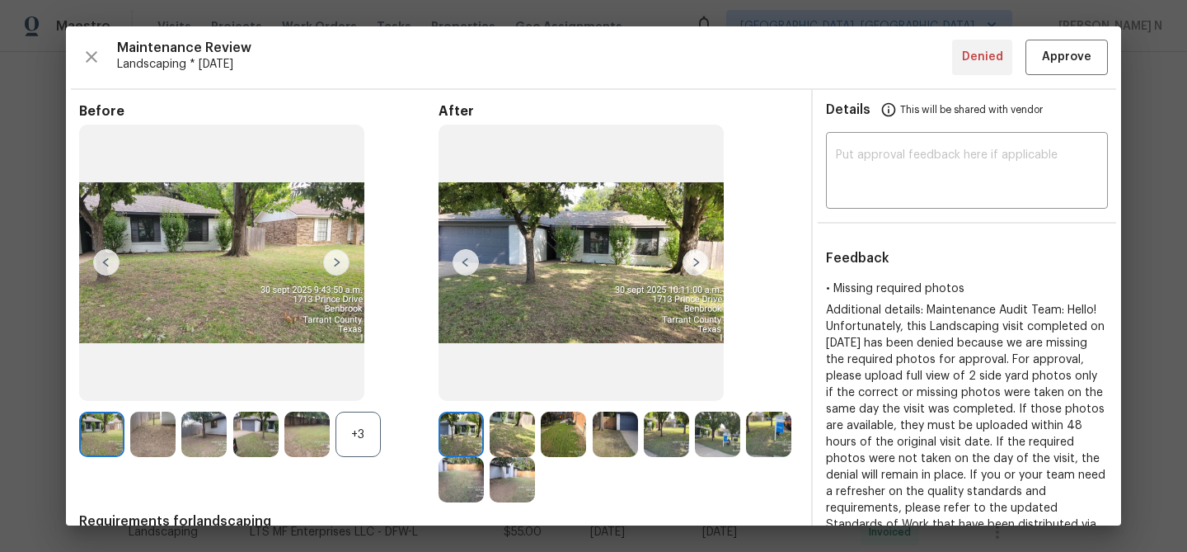
click at [359, 447] on div "+3" at bounding box center [358, 433] width 45 height 45
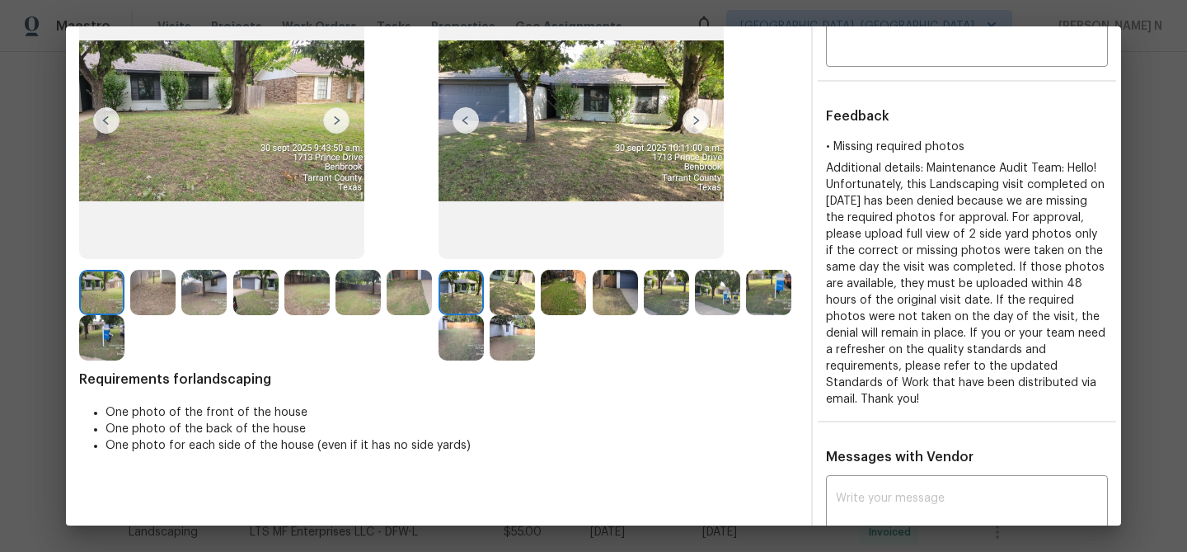
scroll to position [97, 0]
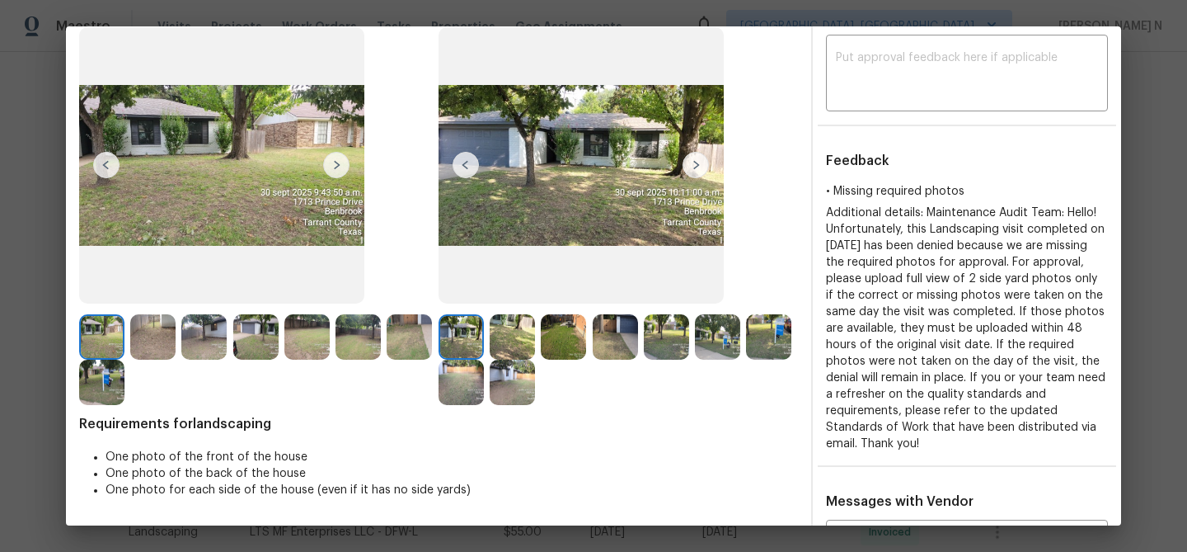
click at [514, 338] on img at bounding box center [512, 336] width 45 height 45
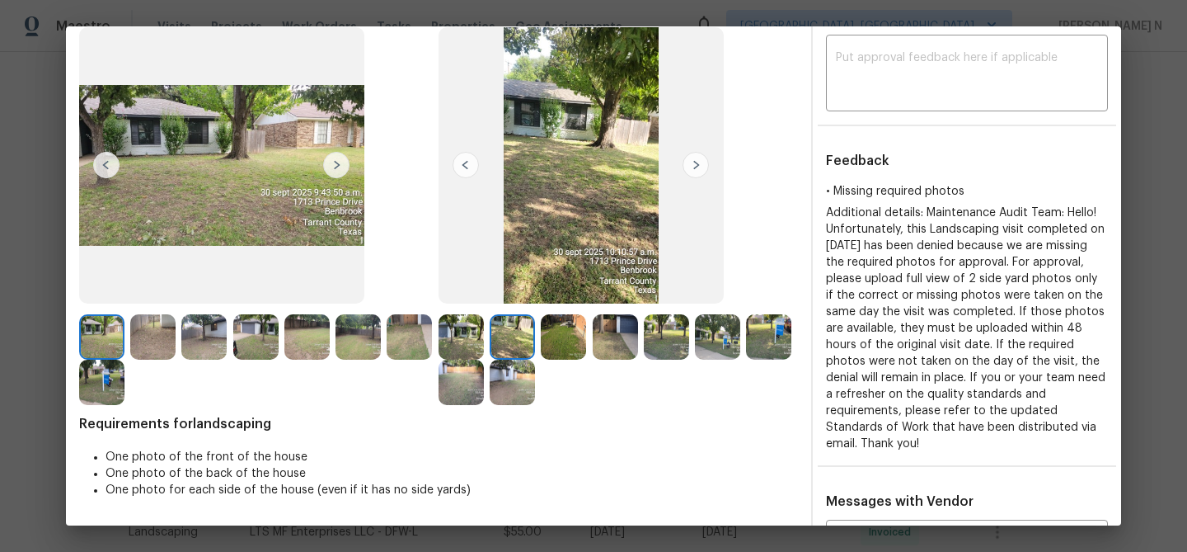
click at [557, 342] on img at bounding box center [563, 336] width 45 height 45
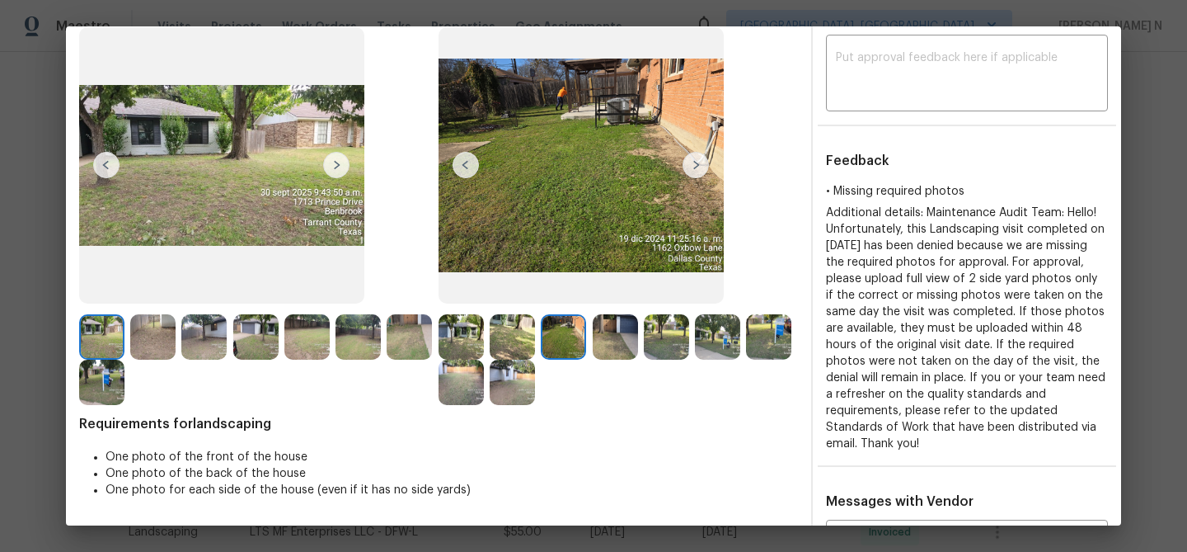
click at [602, 344] on img at bounding box center [615, 336] width 45 height 45
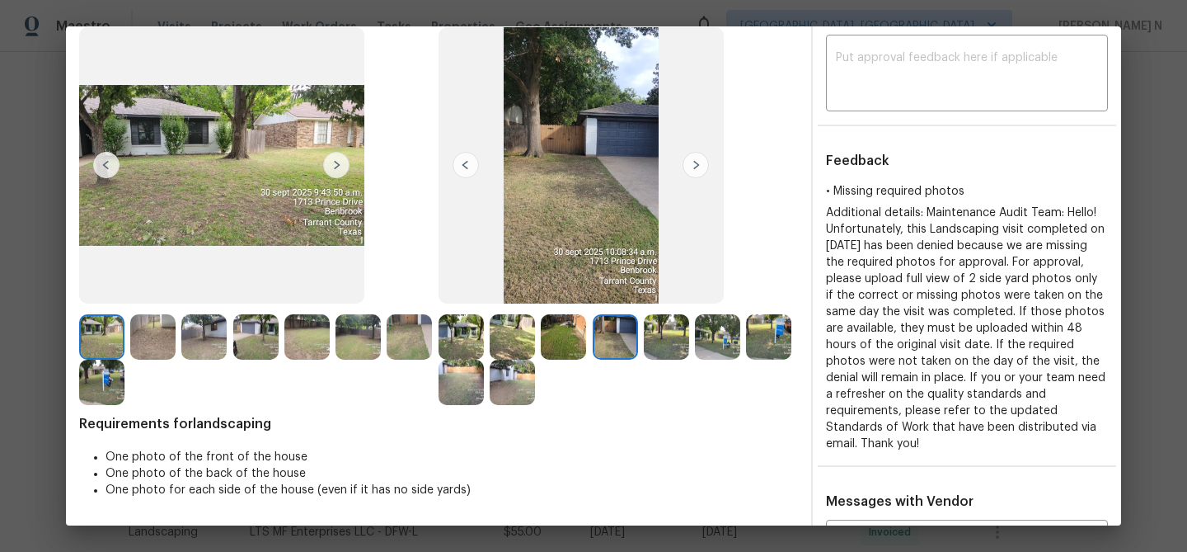
click at [656, 345] on img at bounding box center [666, 336] width 45 height 45
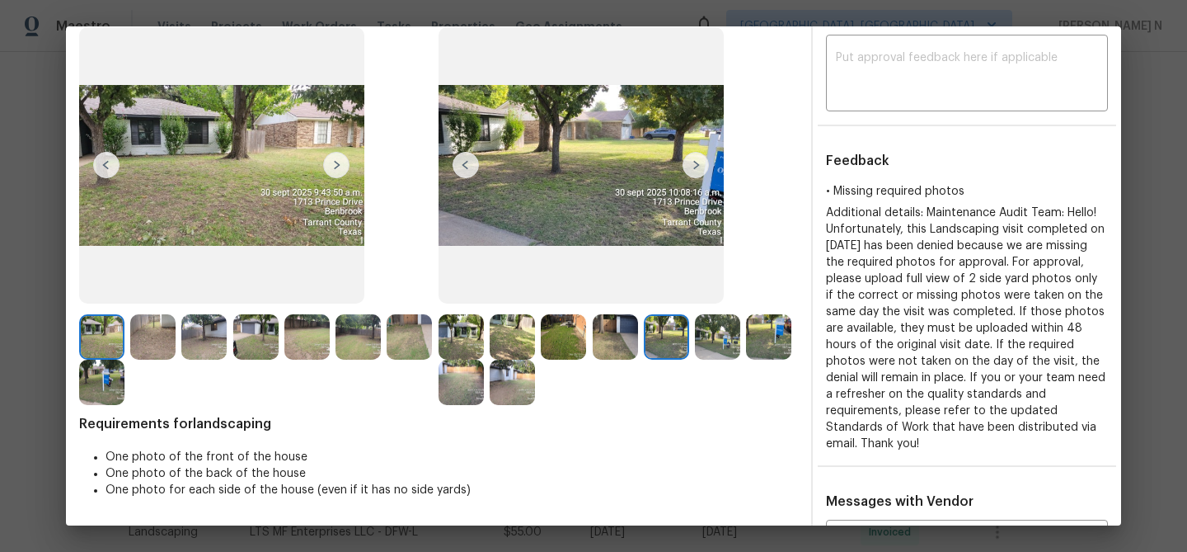
click at [711, 354] on img at bounding box center [717, 336] width 45 height 45
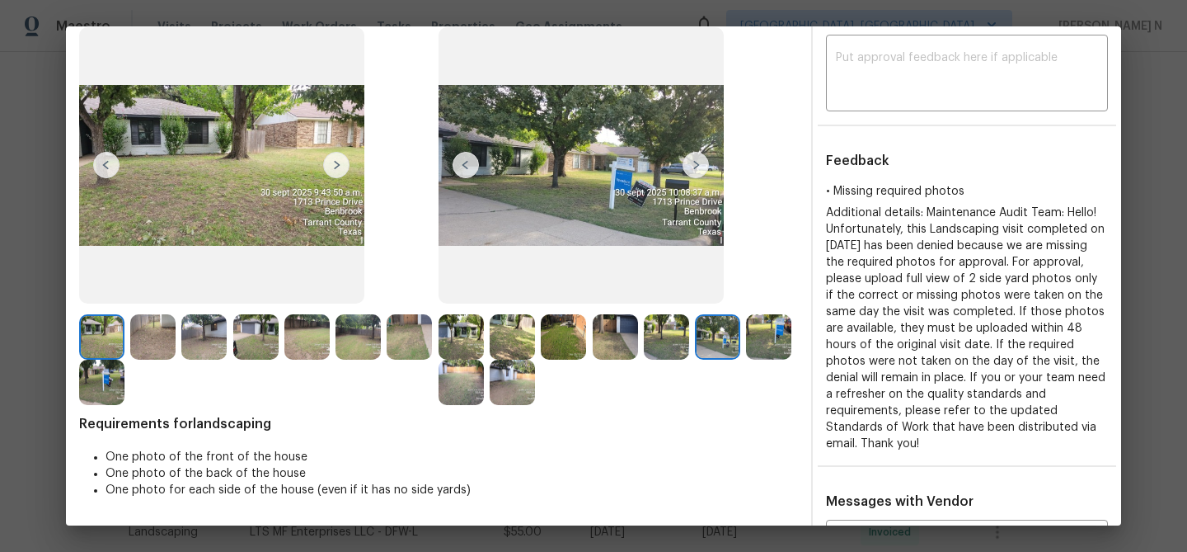
click at [746, 359] on img at bounding box center [768, 336] width 45 height 45
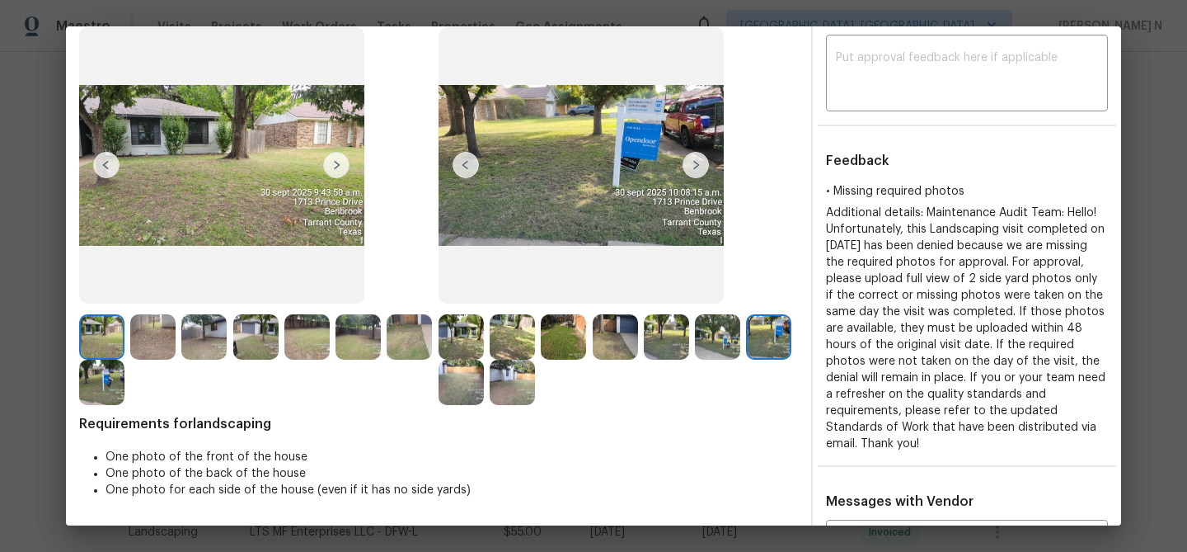
click at [484, 381] on img at bounding box center [461, 381] width 45 height 45
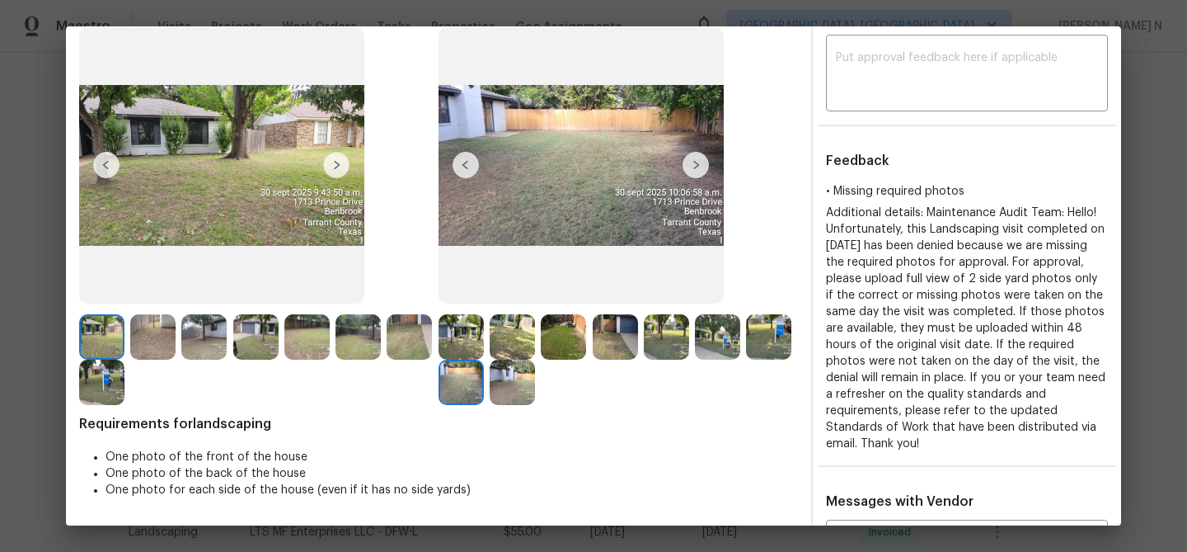
click at [535, 385] on img at bounding box center [512, 381] width 45 height 45
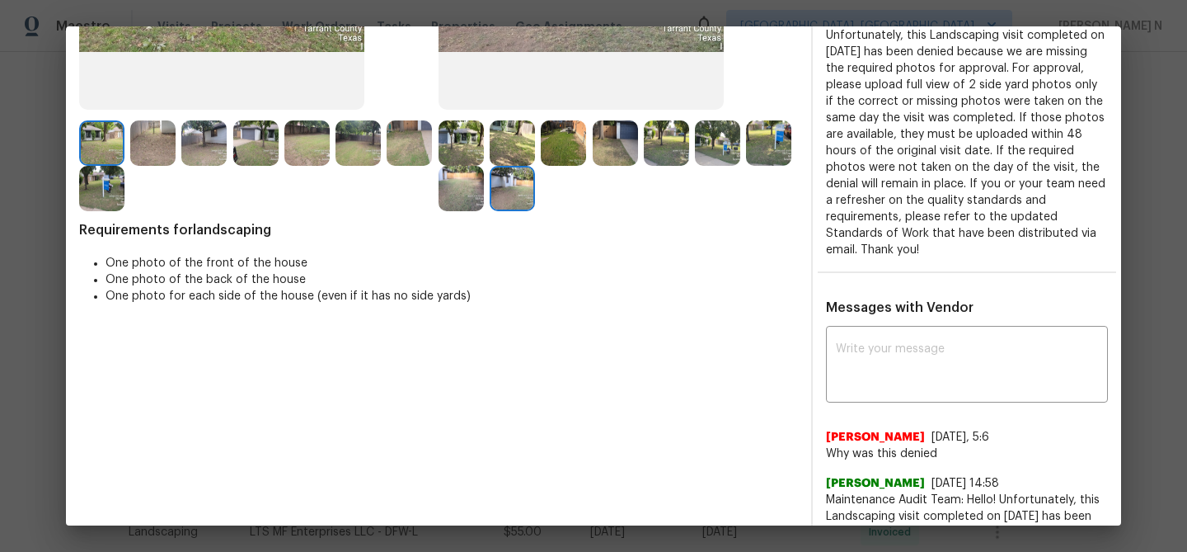
scroll to position [346, 0]
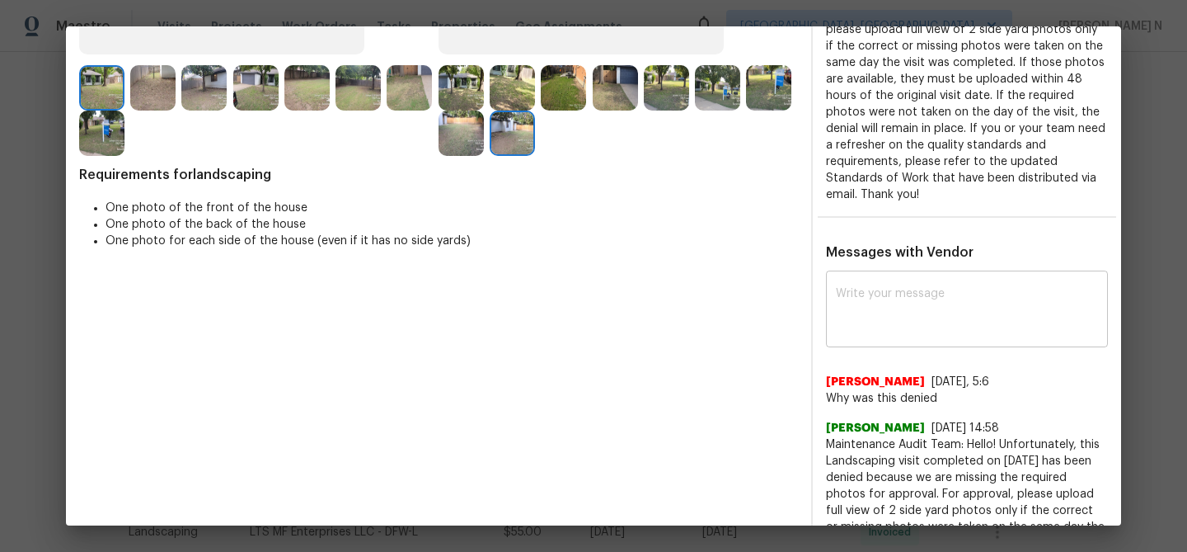
click at [880, 319] on div "x ​" at bounding box center [967, 311] width 282 height 73
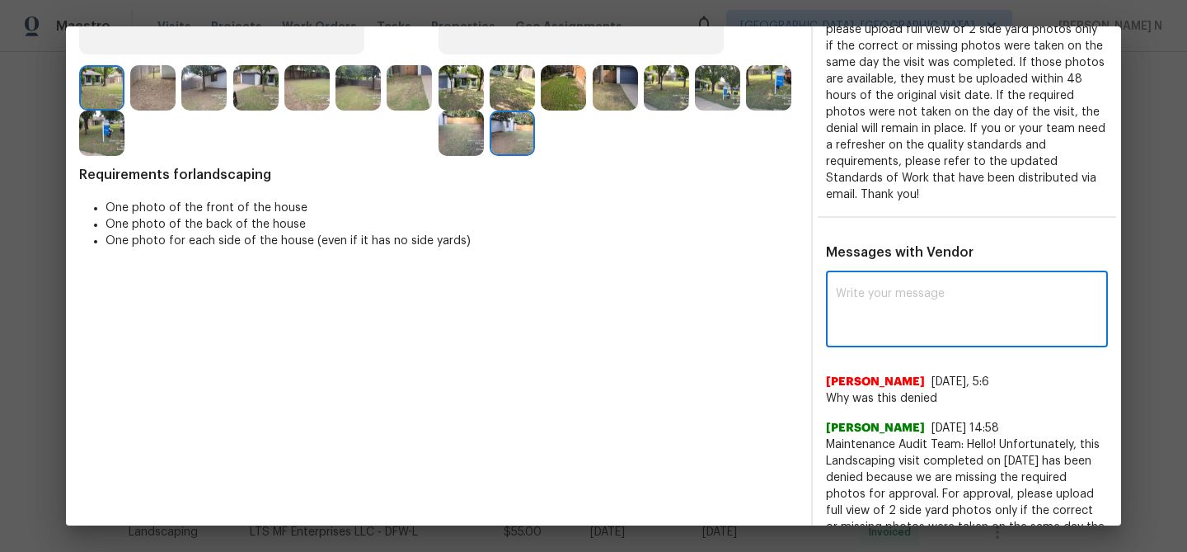
paste textarea "Maintenance Audit Team: Hello! Thank you for the feedback after further review …"
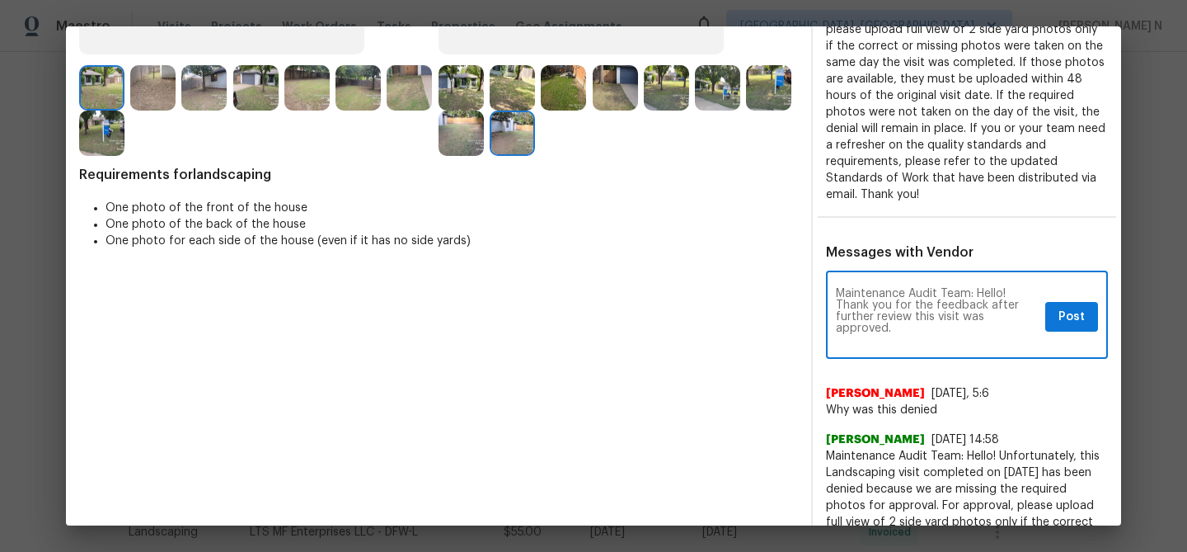
scroll to position [322, 0]
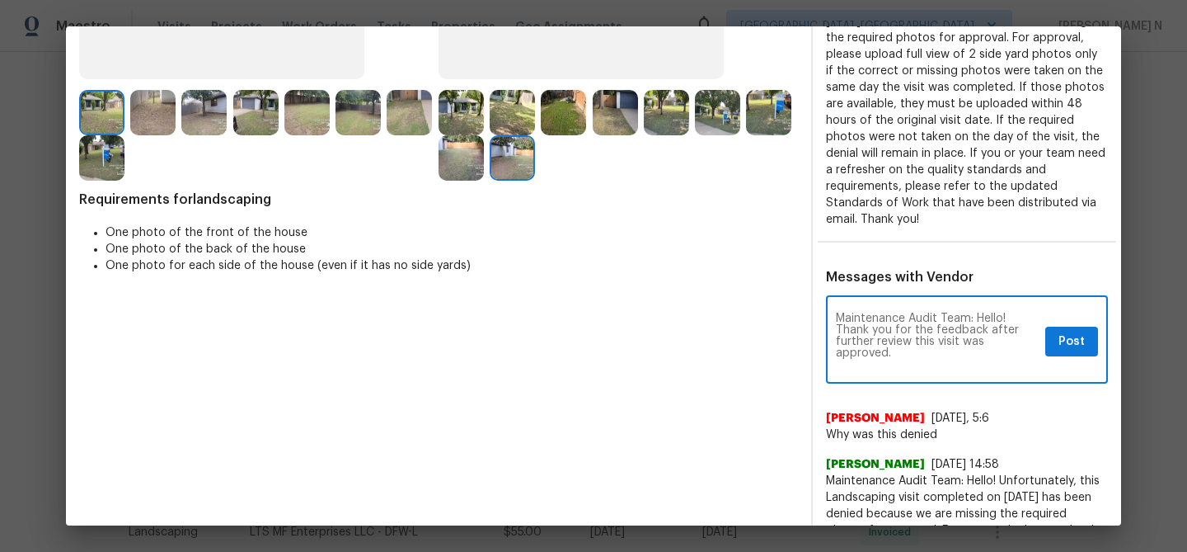
type textarea "Maintenance Audit Team: Hello! Thank you for the feedback after further review …"
click at [615, 144] on div at bounding box center [618, 135] width 359 height 91
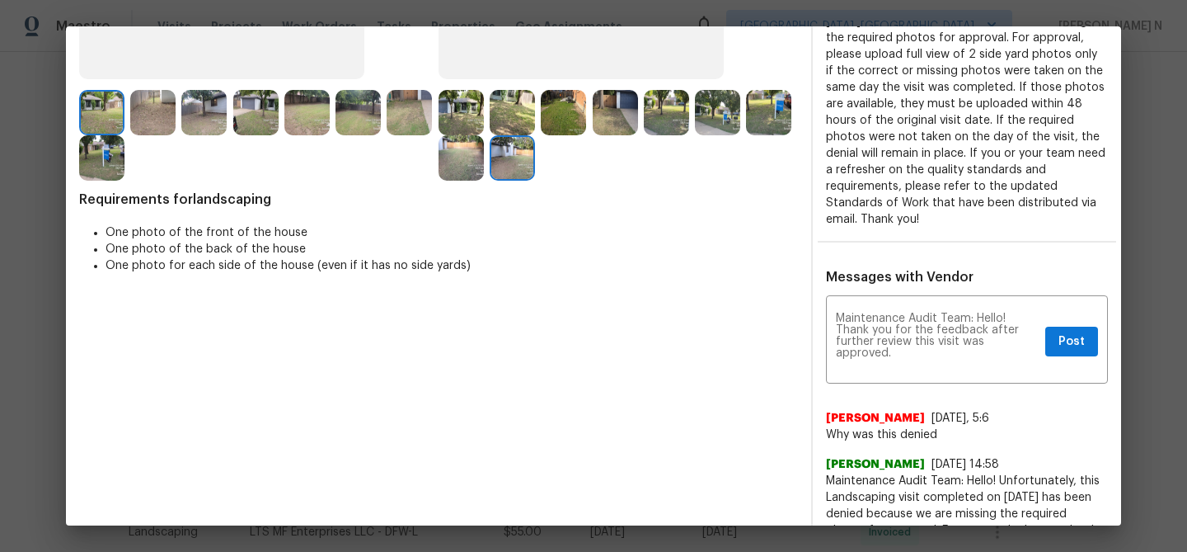
click at [615, 130] on img at bounding box center [615, 112] width 45 height 45
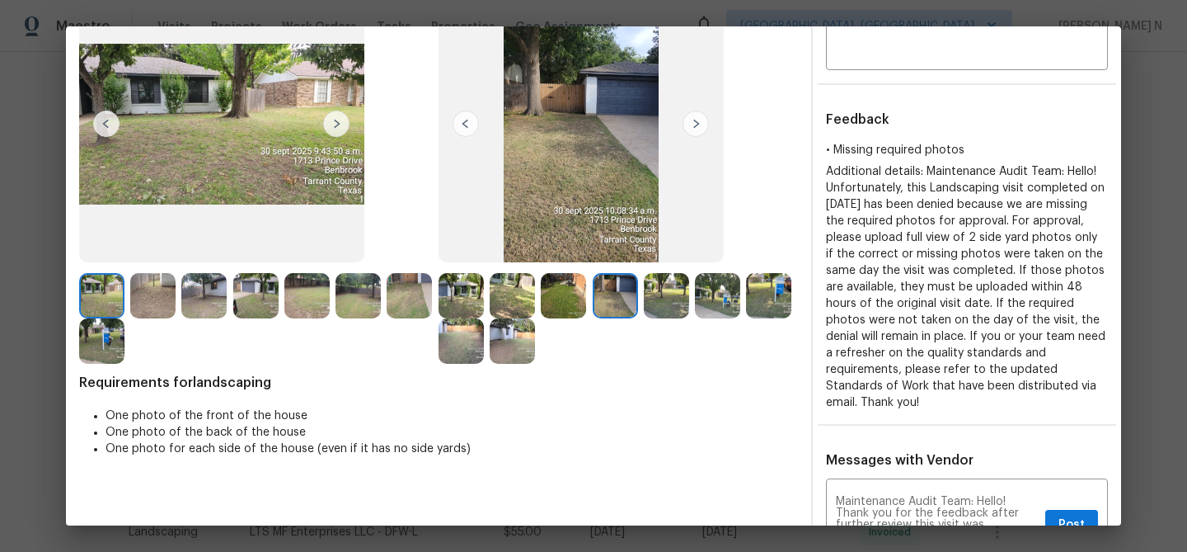
scroll to position [130, 0]
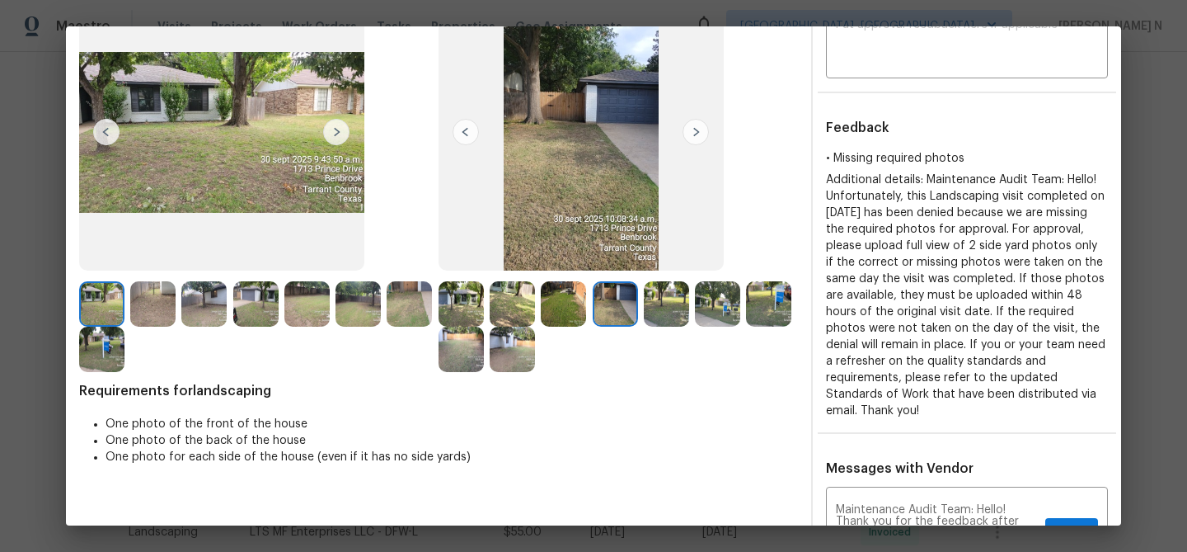
click at [124, 346] on img at bounding box center [101, 348] width 45 height 45
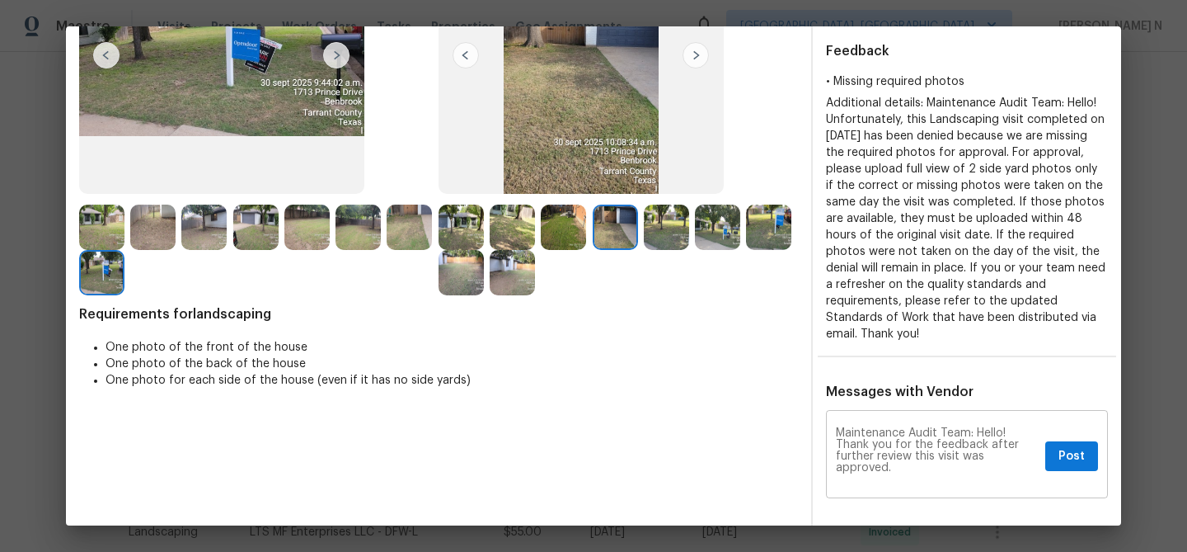
scroll to position [214, 0]
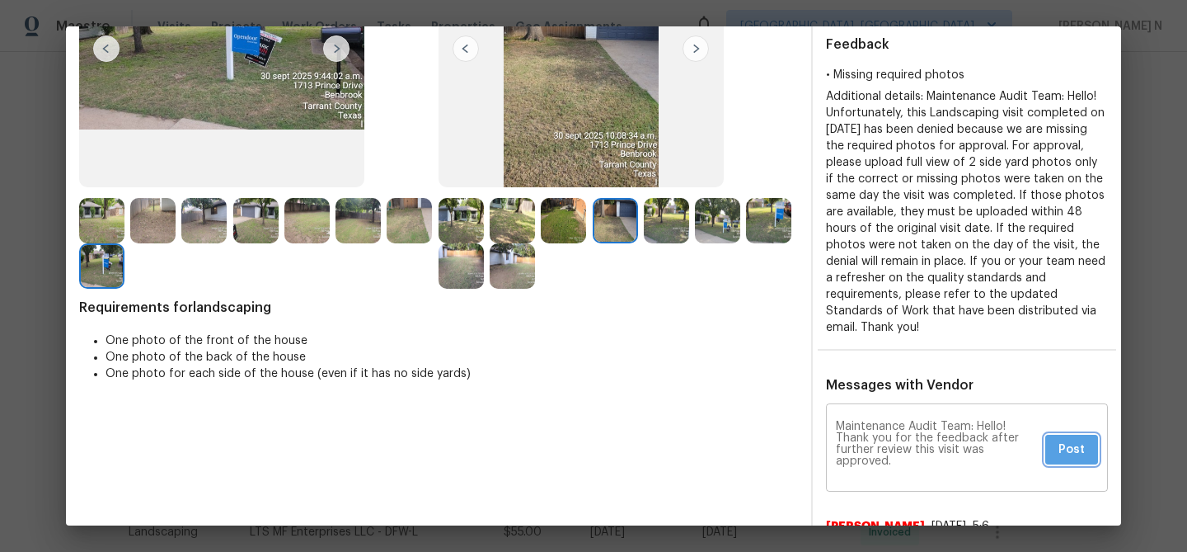
click at [1078, 439] on span "Post" at bounding box center [1072, 449] width 26 height 21
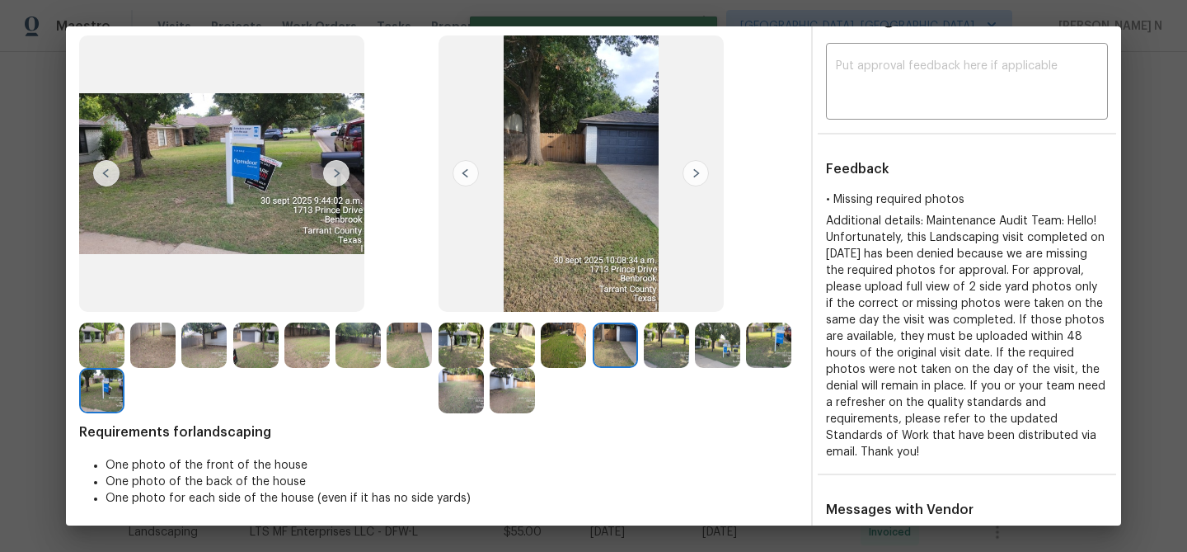
scroll to position [0, 0]
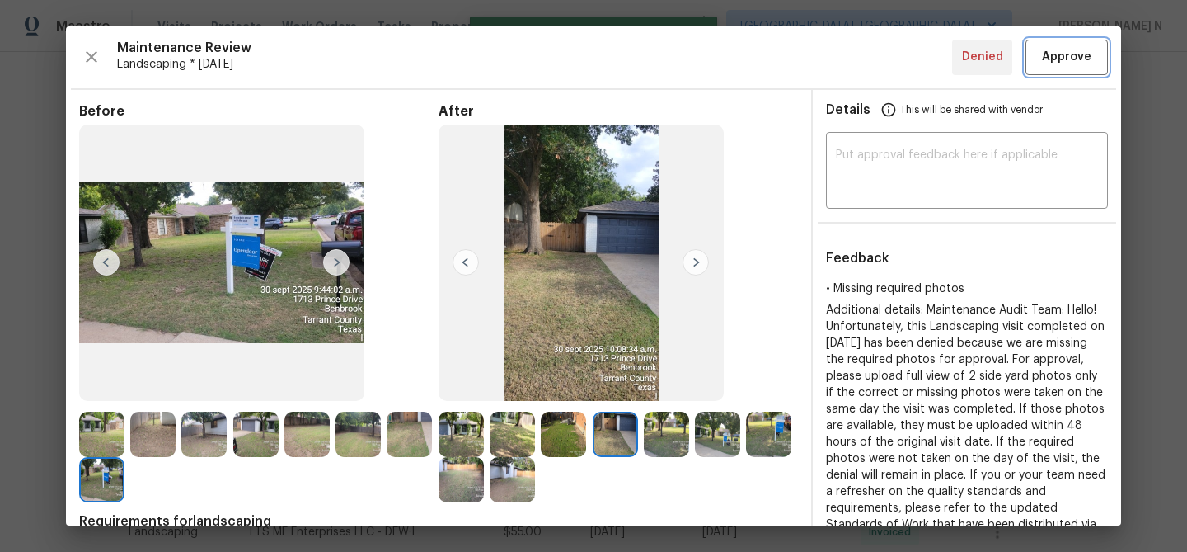
click at [1047, 50] on span "Approve" at bounding box center [1066, 57] width 49 height 21
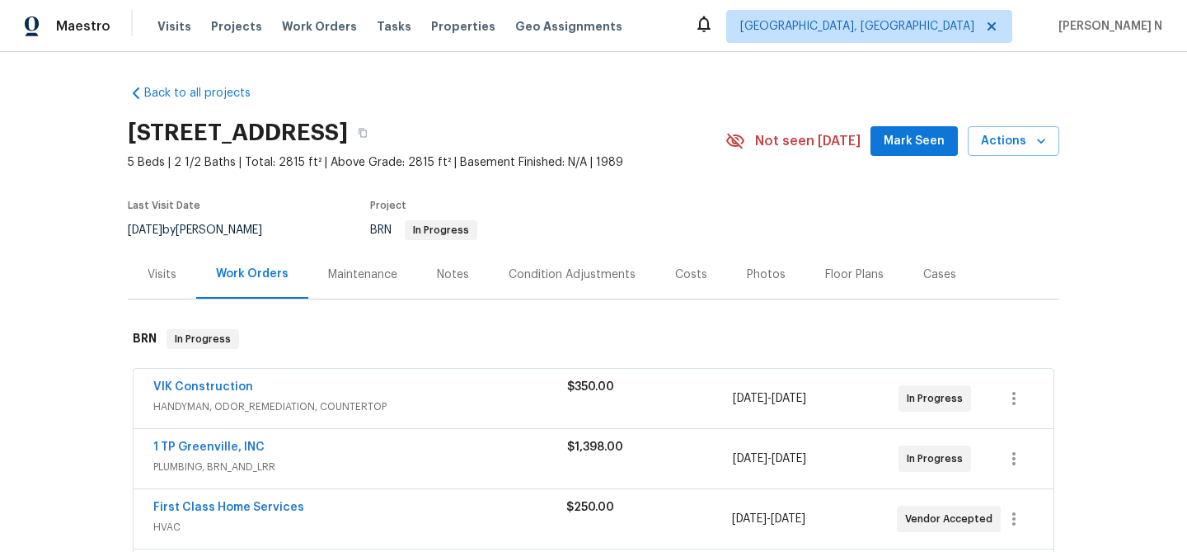
click at [358, 270] on div "Maintenance" at bounding box center [362, 274] width 69 height 16
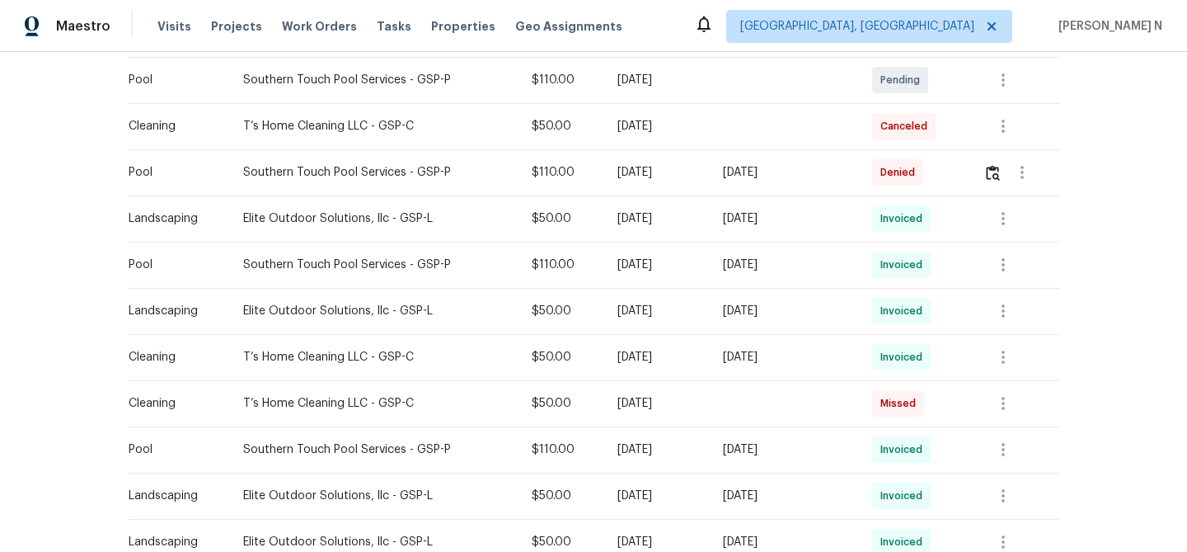
scroll to position [532, 0]
click at [995, 173] on img "button" at bounding box center [993, 171] width 14 height 16
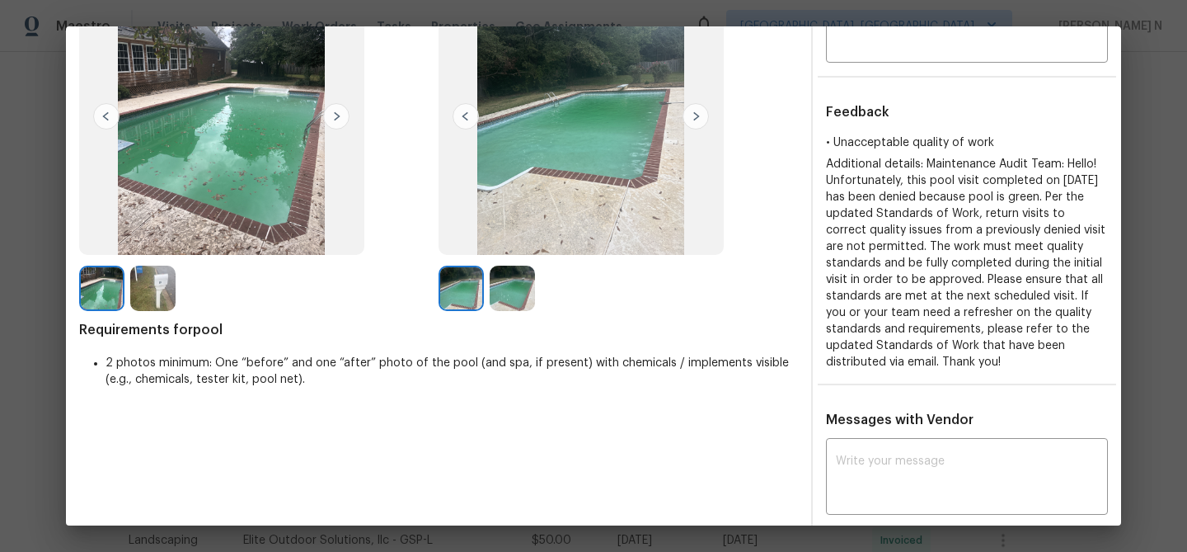
scroll to position [141, 0]
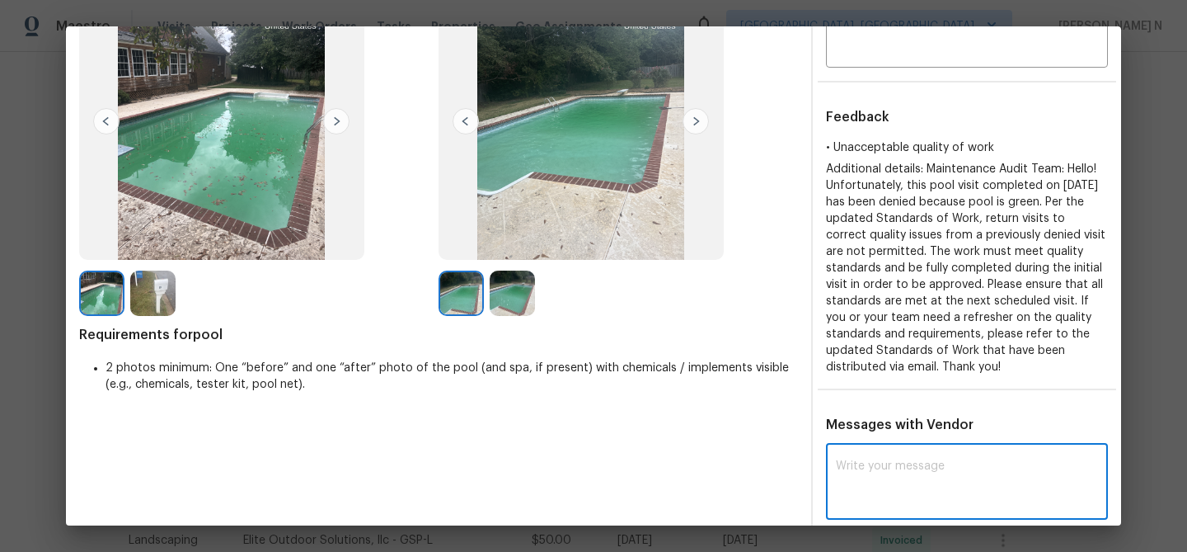
click at [852, 467] on textarea at bounding box center [967, 483] width 262 height 46
paste textarea "Maintenance Audit Team: Hello! Thank you for the feedback after further review …"
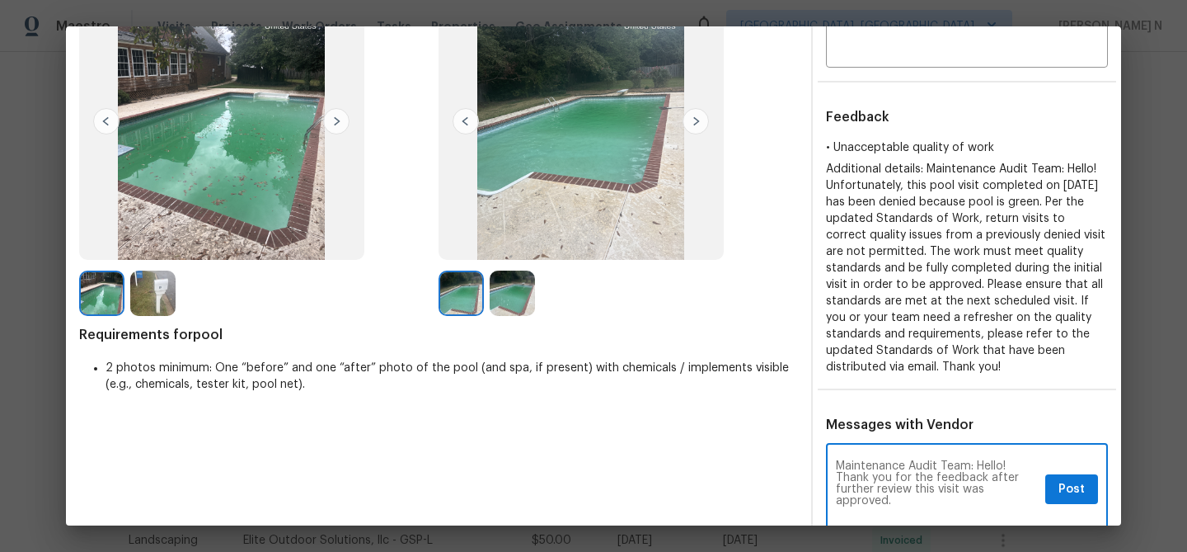
scroll to position [0, 0]
type textarea "Maintenance Audit Team: Hello! Thank you for the feedback after further review …"
click at [1075, 479] on span "Post" at bounding box center [1072, 489] width 26 height 21
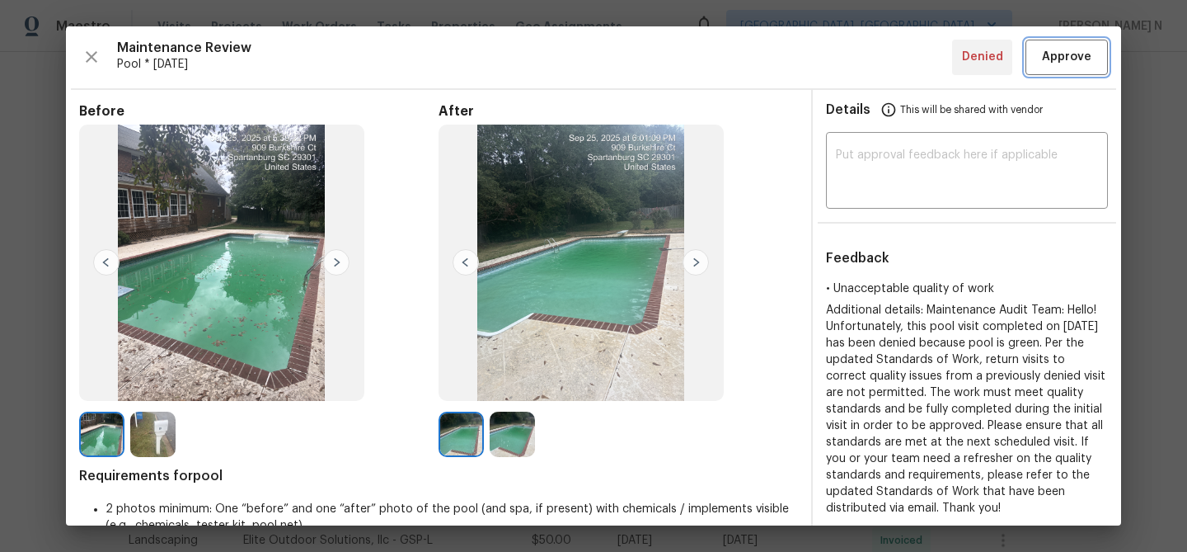
click at [1049, 61] on span "Approve" at bounding box center [1066, 57] width 49 height 21
